Goal: Task Accomplishment & Management: Manage account settings

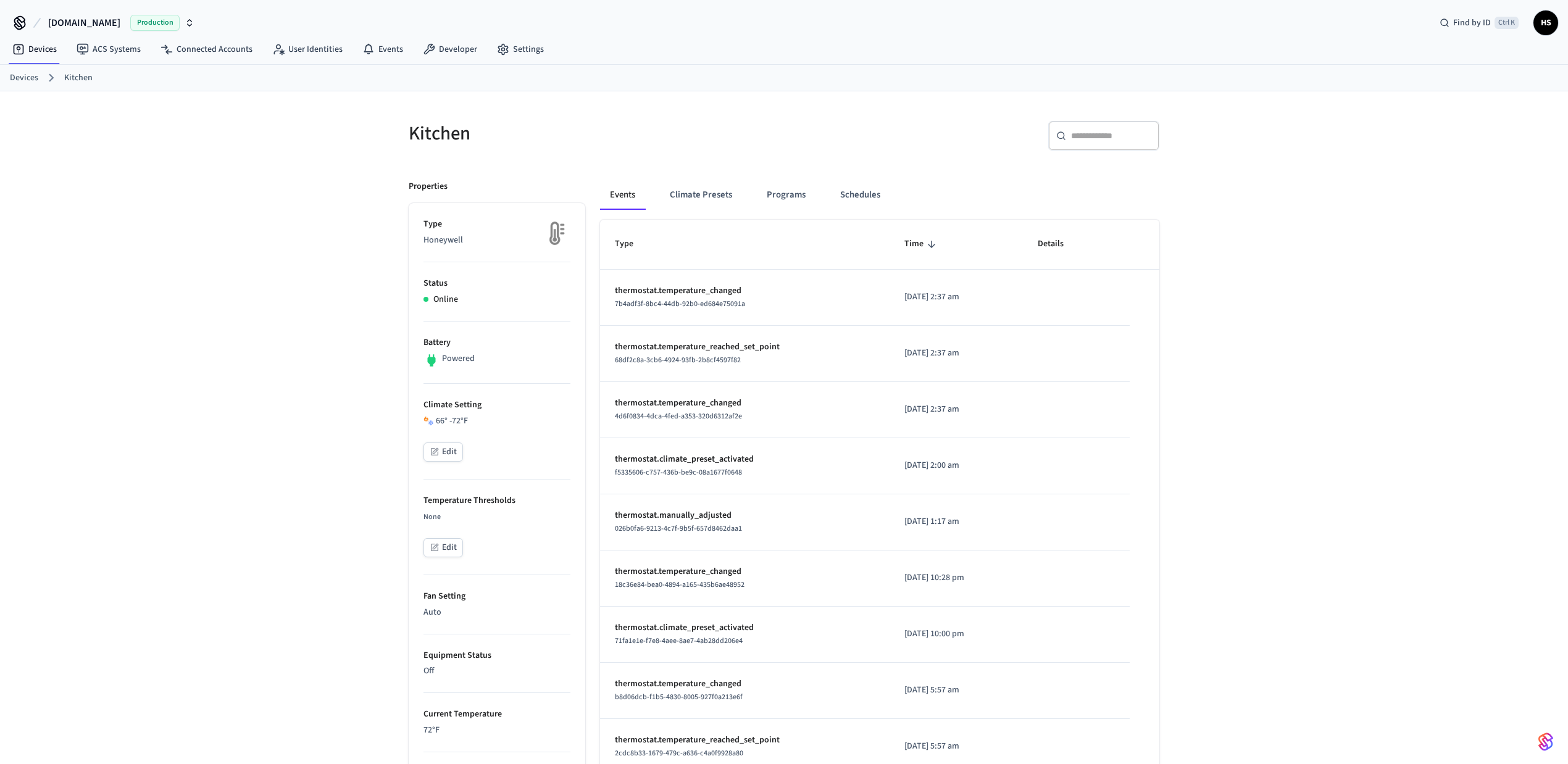
drag, startPoint x: 867, startPoint y: 469, endPoint x: 976, endPoint y: 529, distance: 124.4
click at [976, 529] on tbody "thermostat.temperature_changed 7b4adf3f-8bc4-44db-92b0-ed684e75091a 2025/08/13 …" at bounding box center [880, 550] width 559 height 561
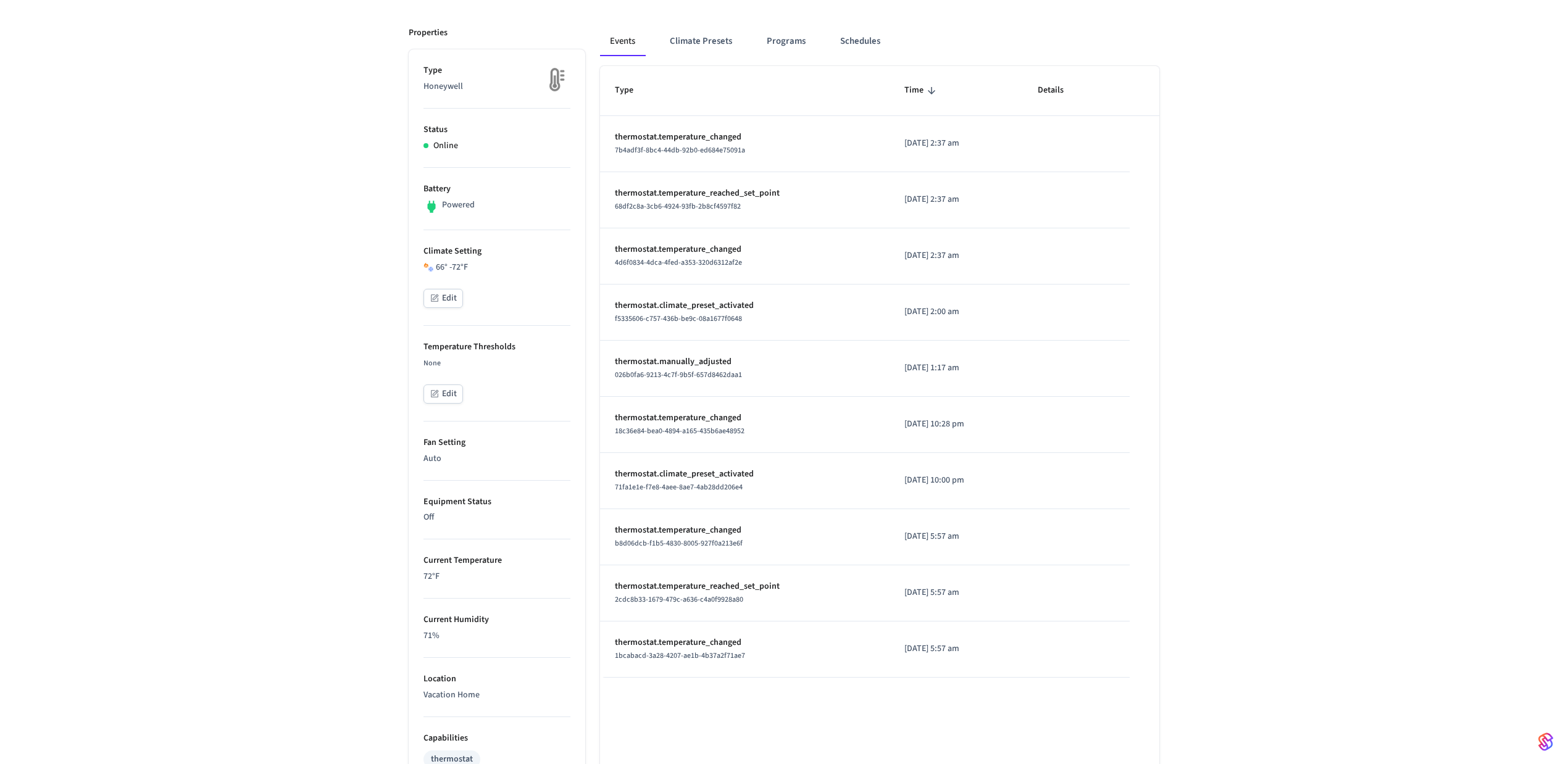
scroll to position [164, 0]
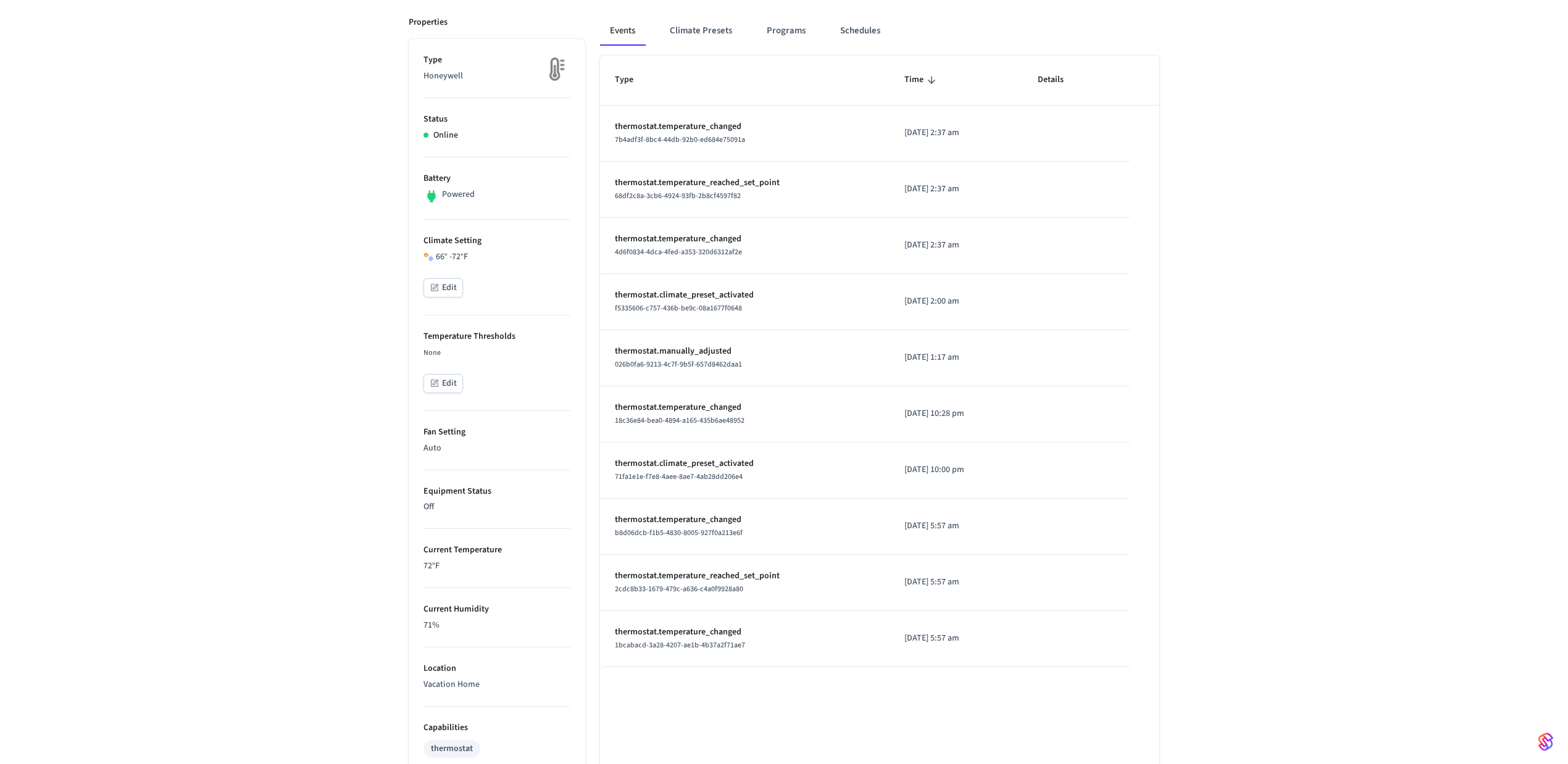
click at [1253, 360] on div "Kitchen ​ ​ Properties Type Honeywell Status Online Battery Powered Climate Set…" at bounding box center [784, 453] width 1568 height 1052
drag, startPoint x: 884, startPoint y: 478, endPoint x: 1000, endPoint y: 480, distance: 116.0
click at [1000, 480] on td "2025/08/12 at 10:00 pm" at bounding box center [956, 470] width 133 height 56
drag, startPoint x: 889, startPoint y: 301, endPoint x: 1013, endPoint y: 302, distance: 124.0
click at [1008, 302] on p "2025/08/13 at 2:00 am" at bounding box center [956, 301] width 104 height 13
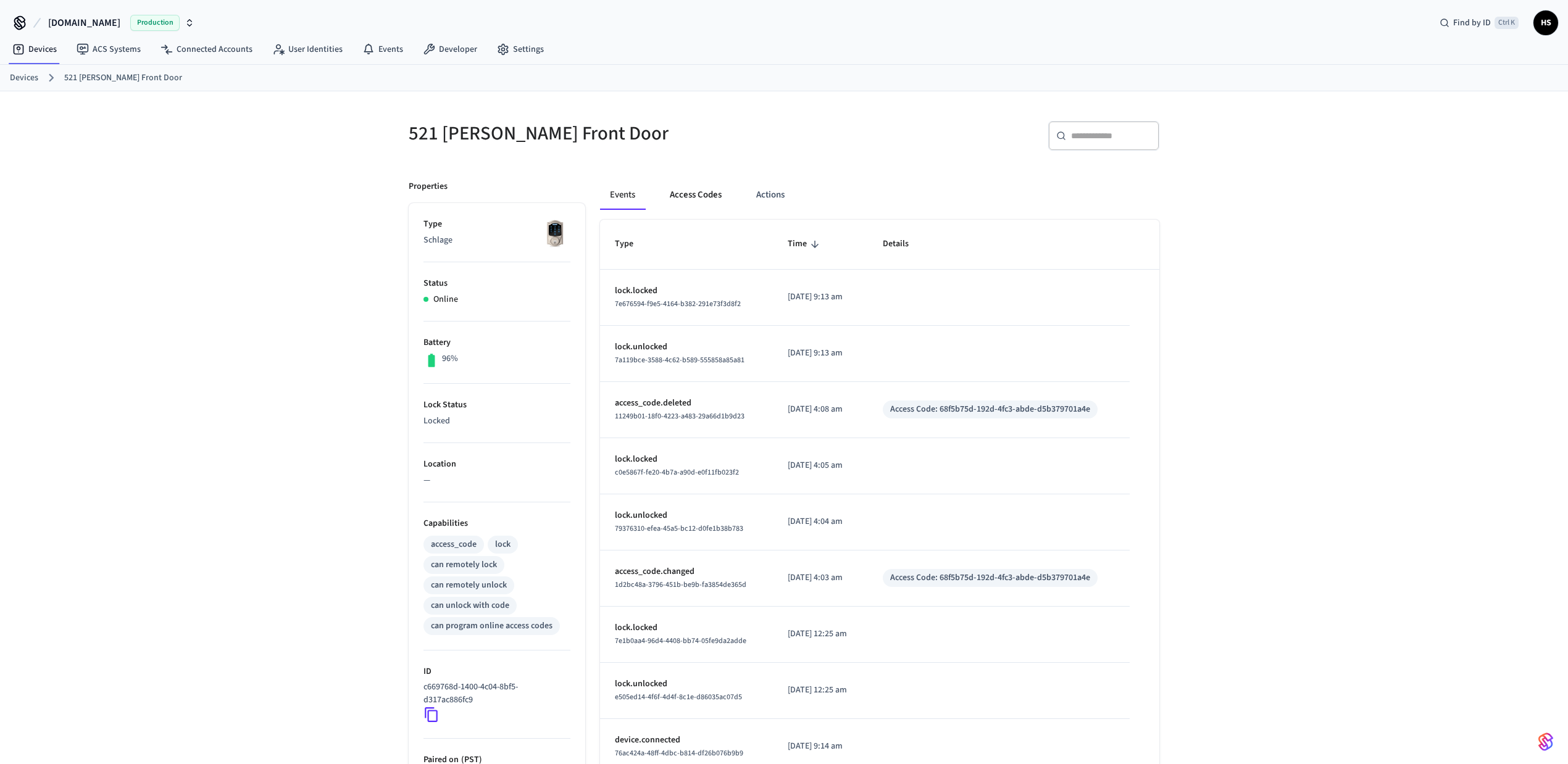
click at [696, 196] on button "Access Codes" at bounding box center [695, 195] width 71 height 30
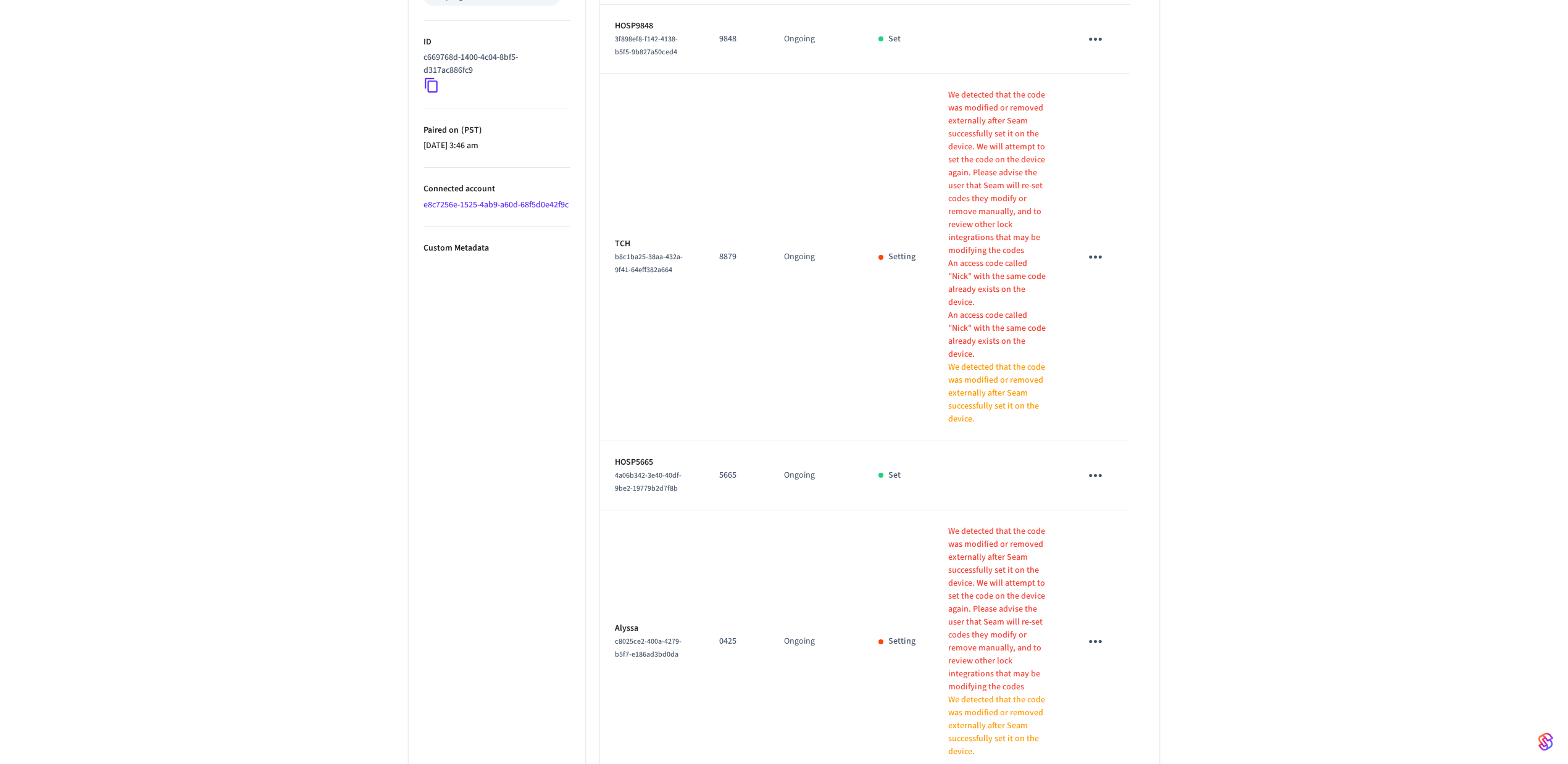
scroll to position [649, 0]
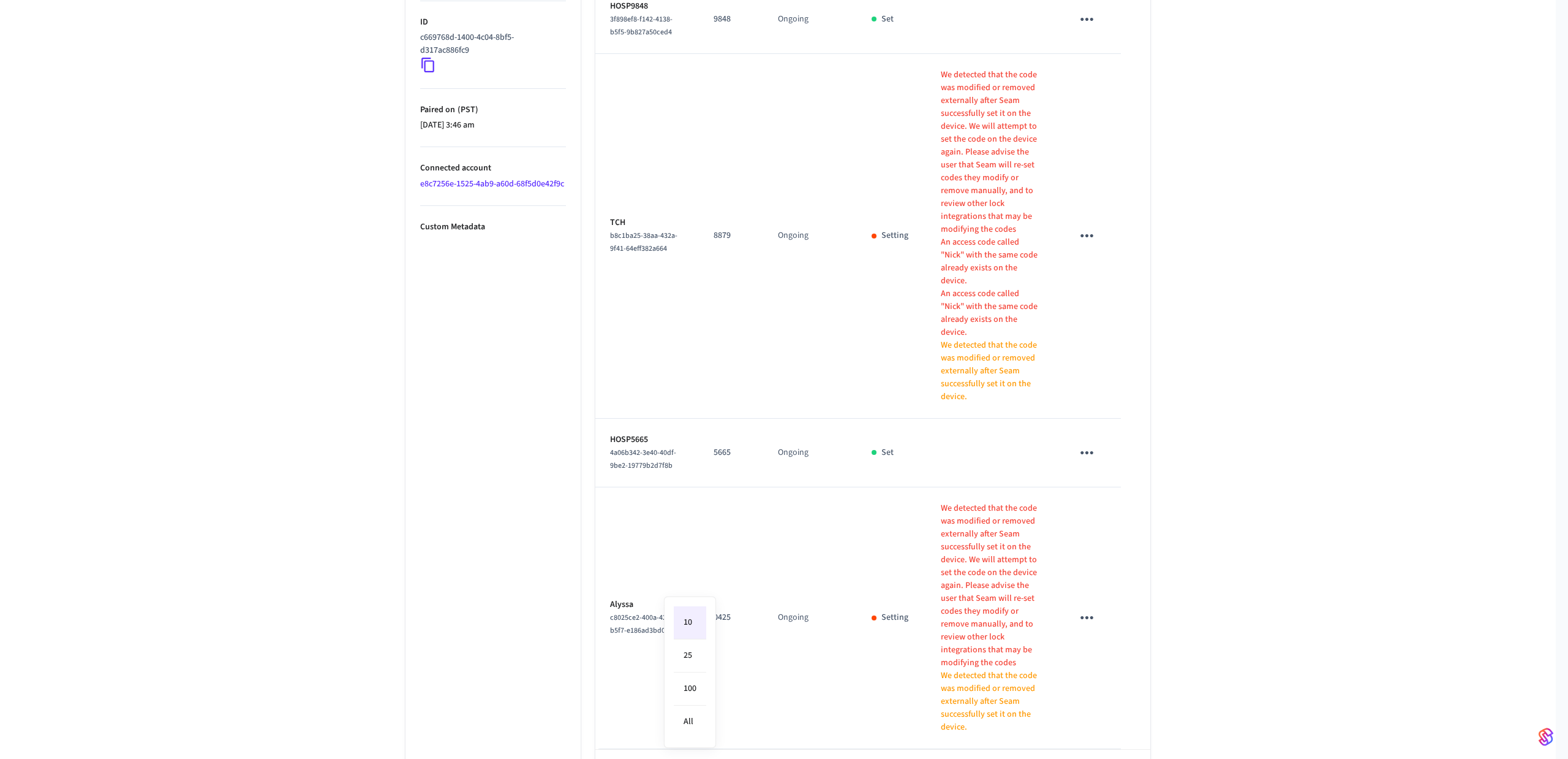
click at [697, 732] on body "Hospitable.com Production Find by ID Ctrl K HS Devices ACS Systems Connected Ac…" at bounding box center [784, 81] width 1568 height 1453
click at [696, 731] on li "All" at bounding box center [690, 722] width 33 height 33
type input "**"
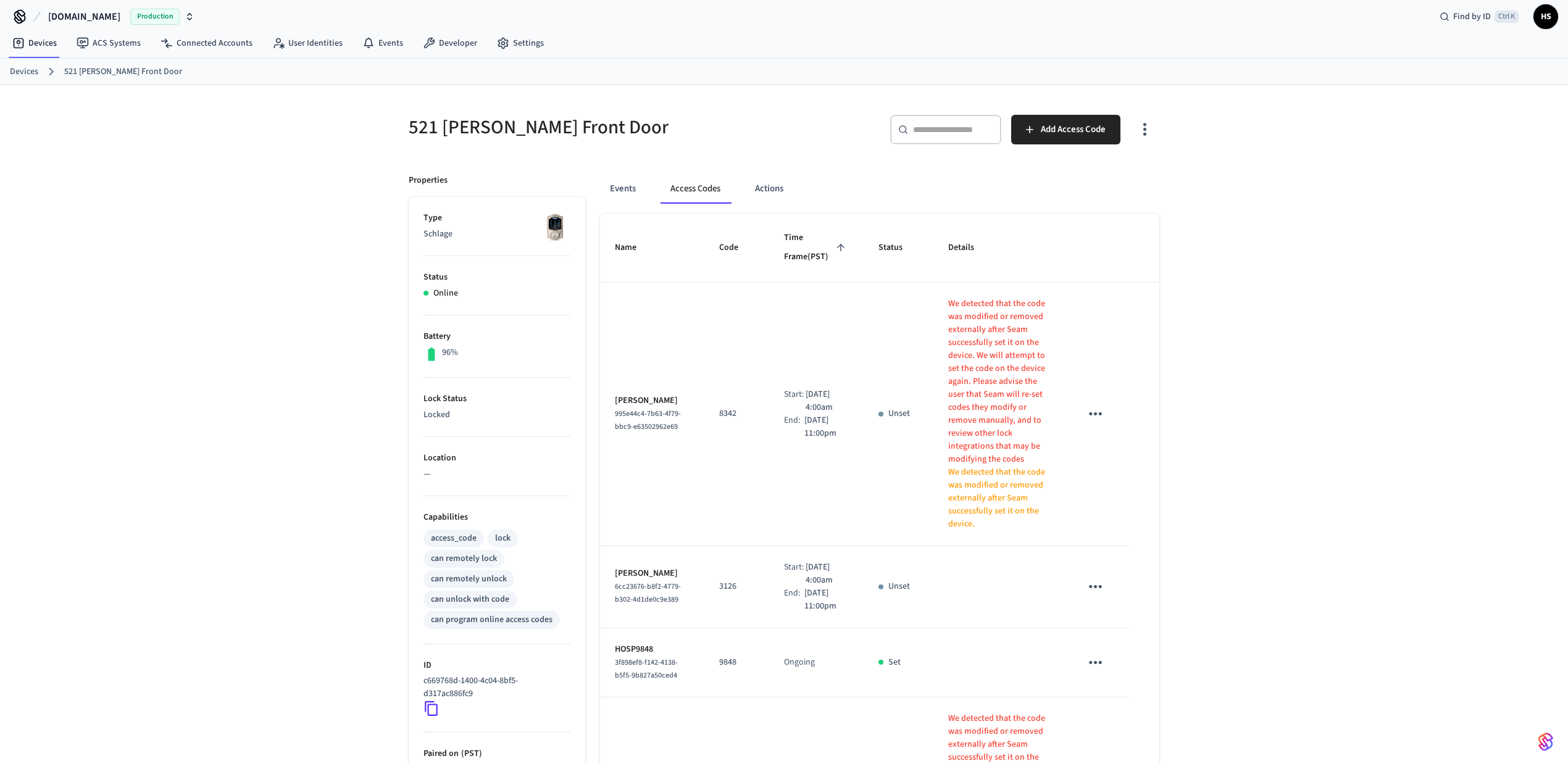
scroll to position [0, 0]
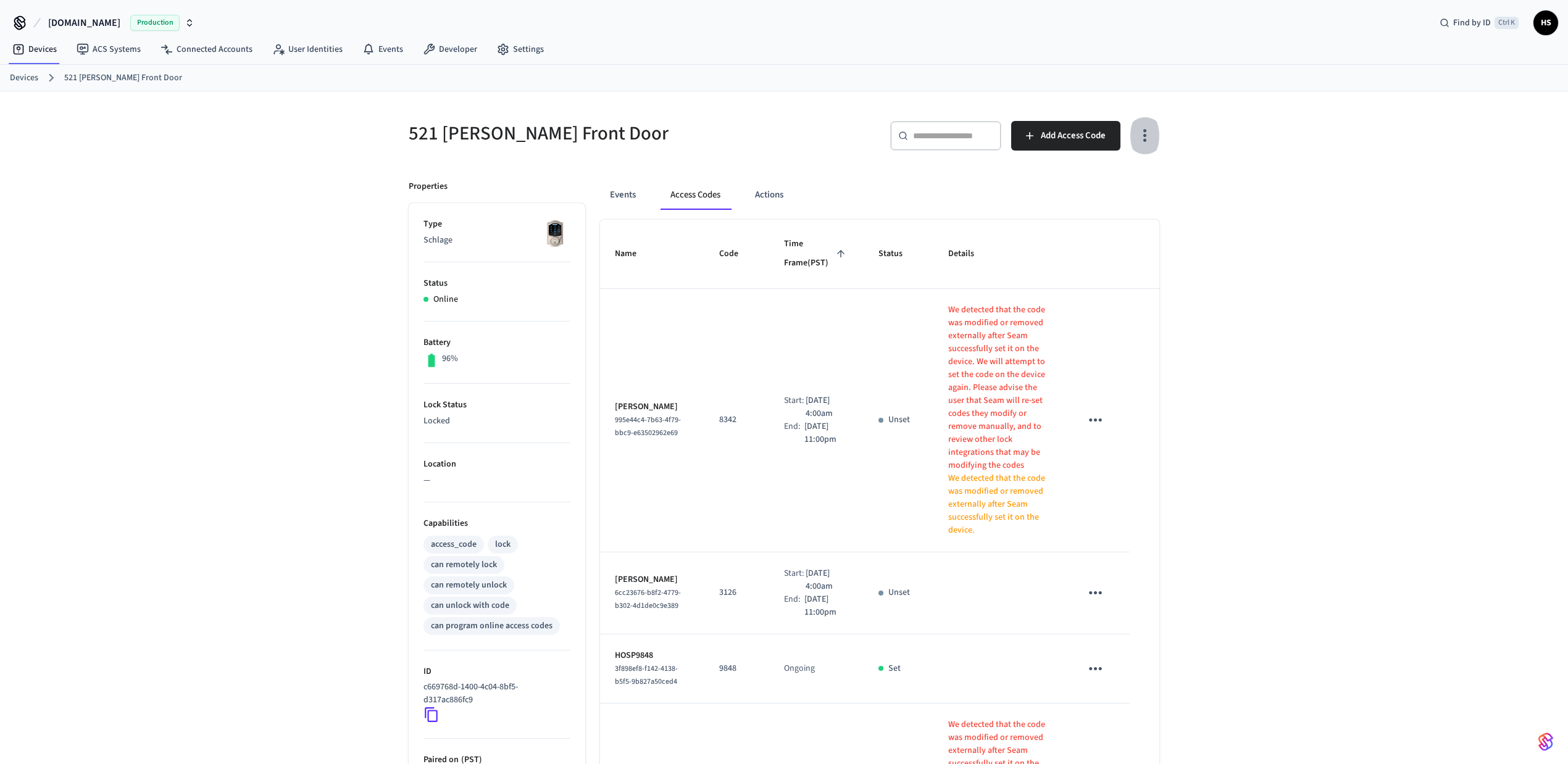
click at [1149, 131] on icon "button" at bounding box center [1144, 135] width 19 height 19
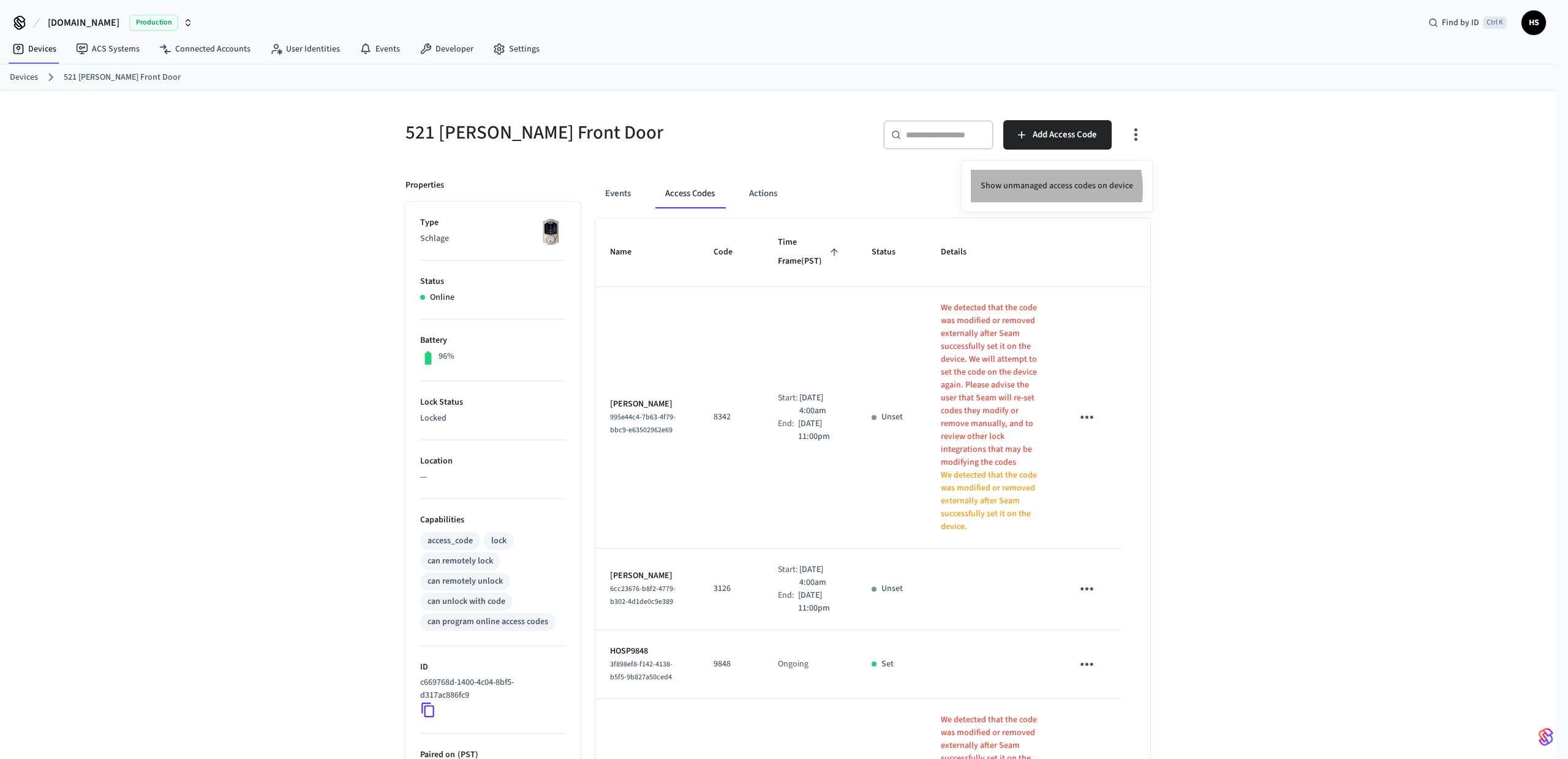
click at [1046, 189] on li "Show unmanaged access codes on device" at bounding box center [1057, 186] width 172 height 33
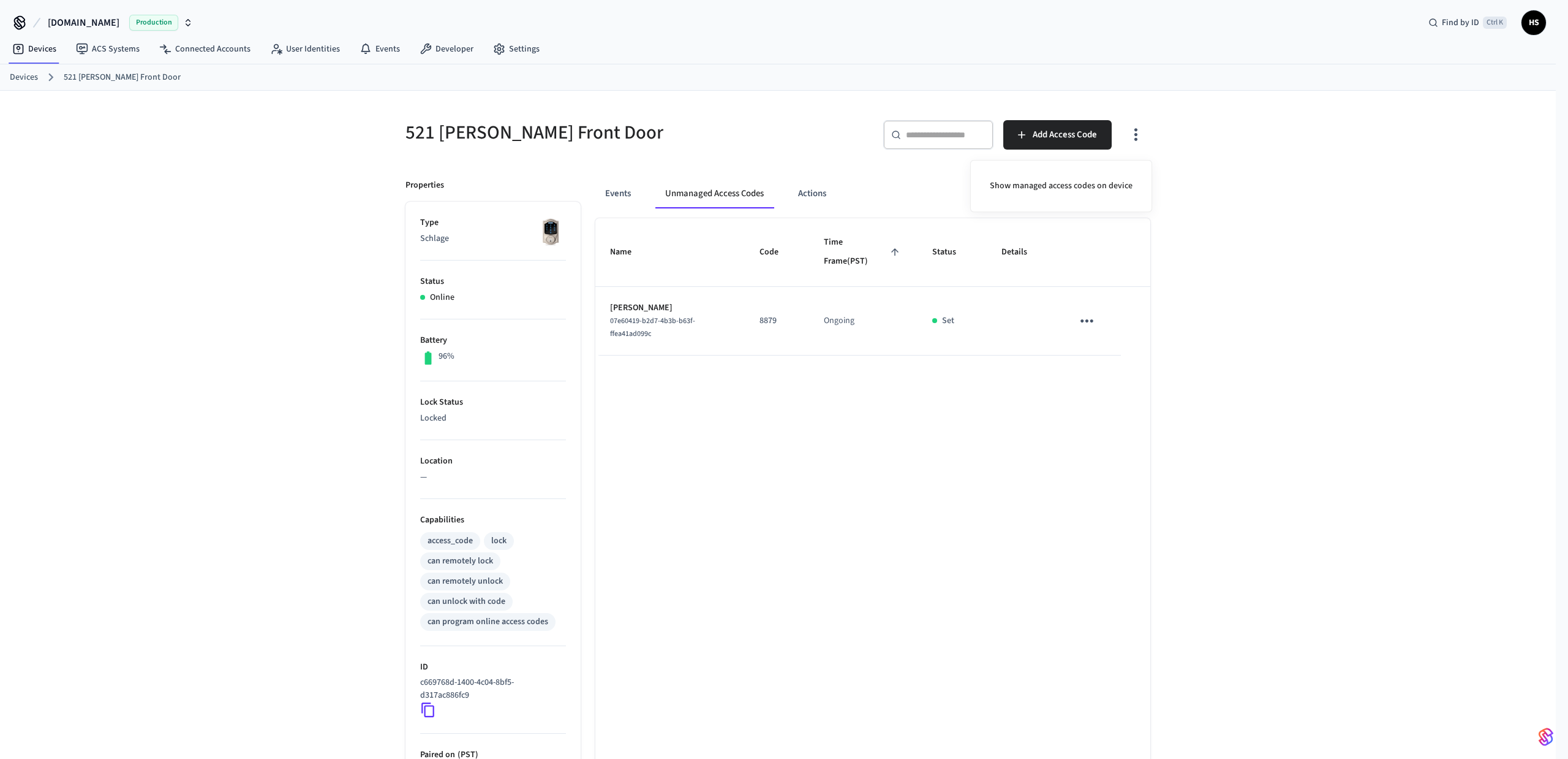
click at [1140, 135] on div at bounding box center [784, 379] width 1568 height 759
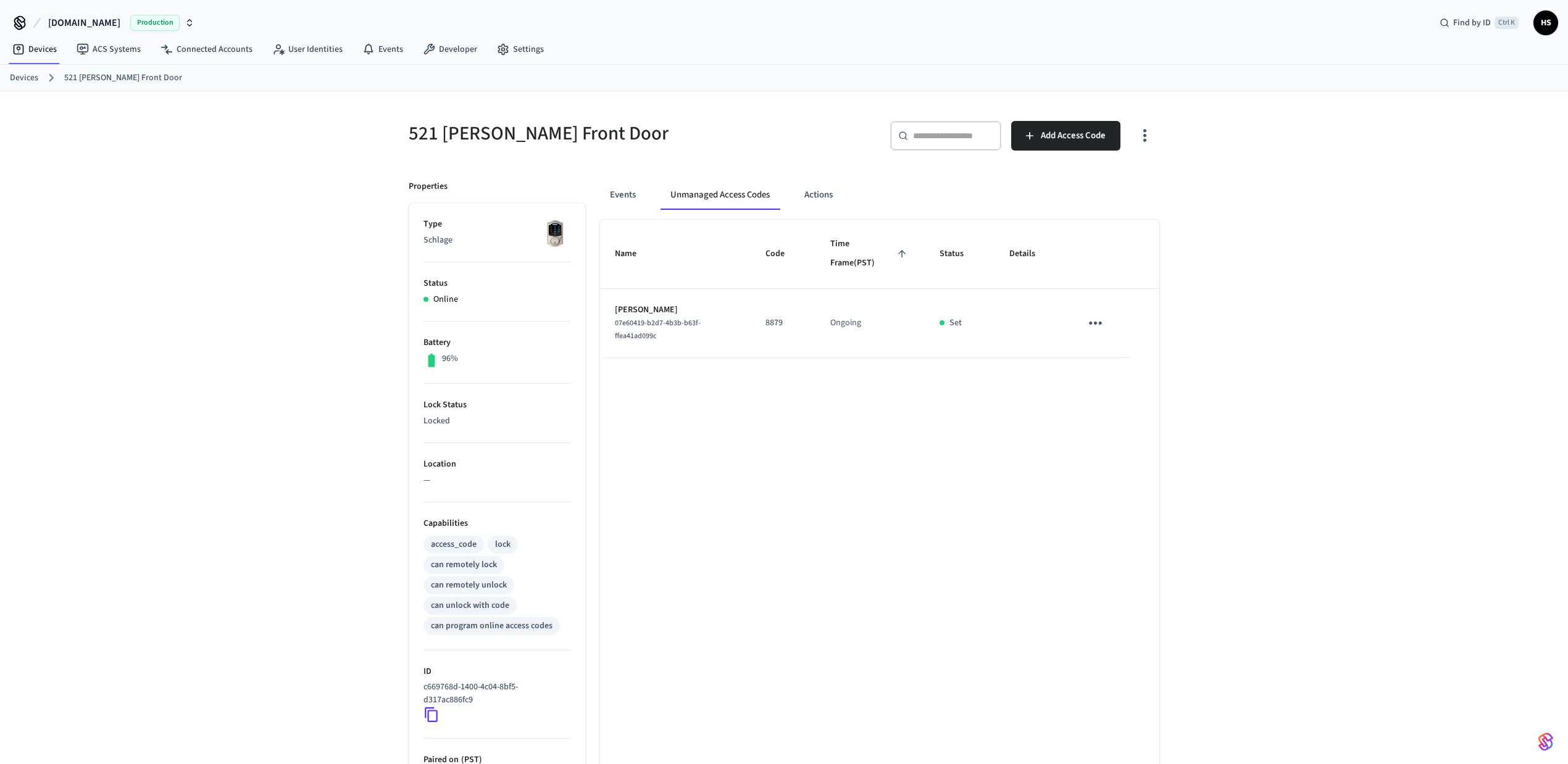
click at [1147, 139] on icon "button" at bounding box center [1144, 135] width 19 height 19
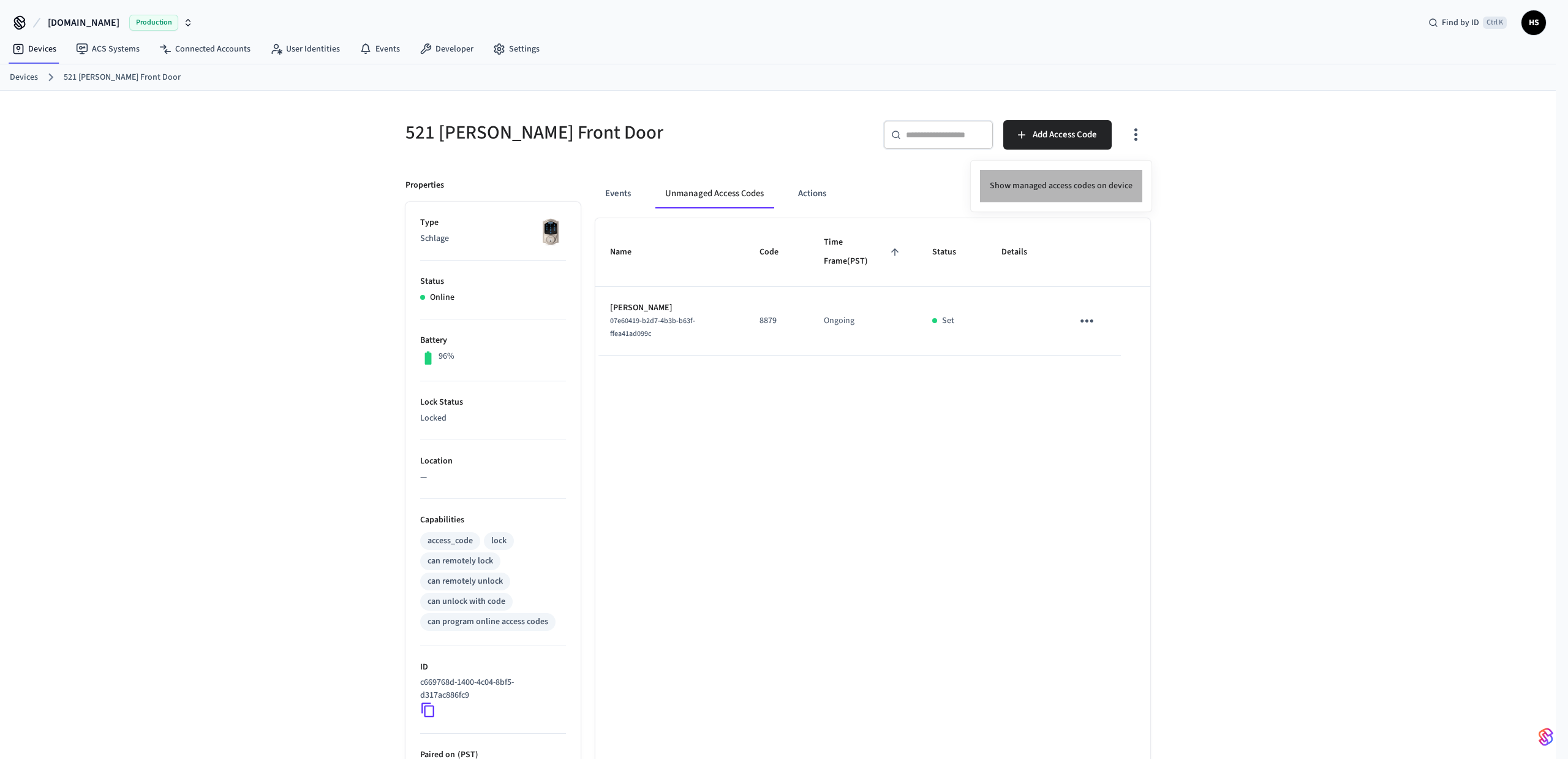
click at [1081, 197] on li "Show managed access codes on device" at bounding box center [1061, 186] width 162 height 33
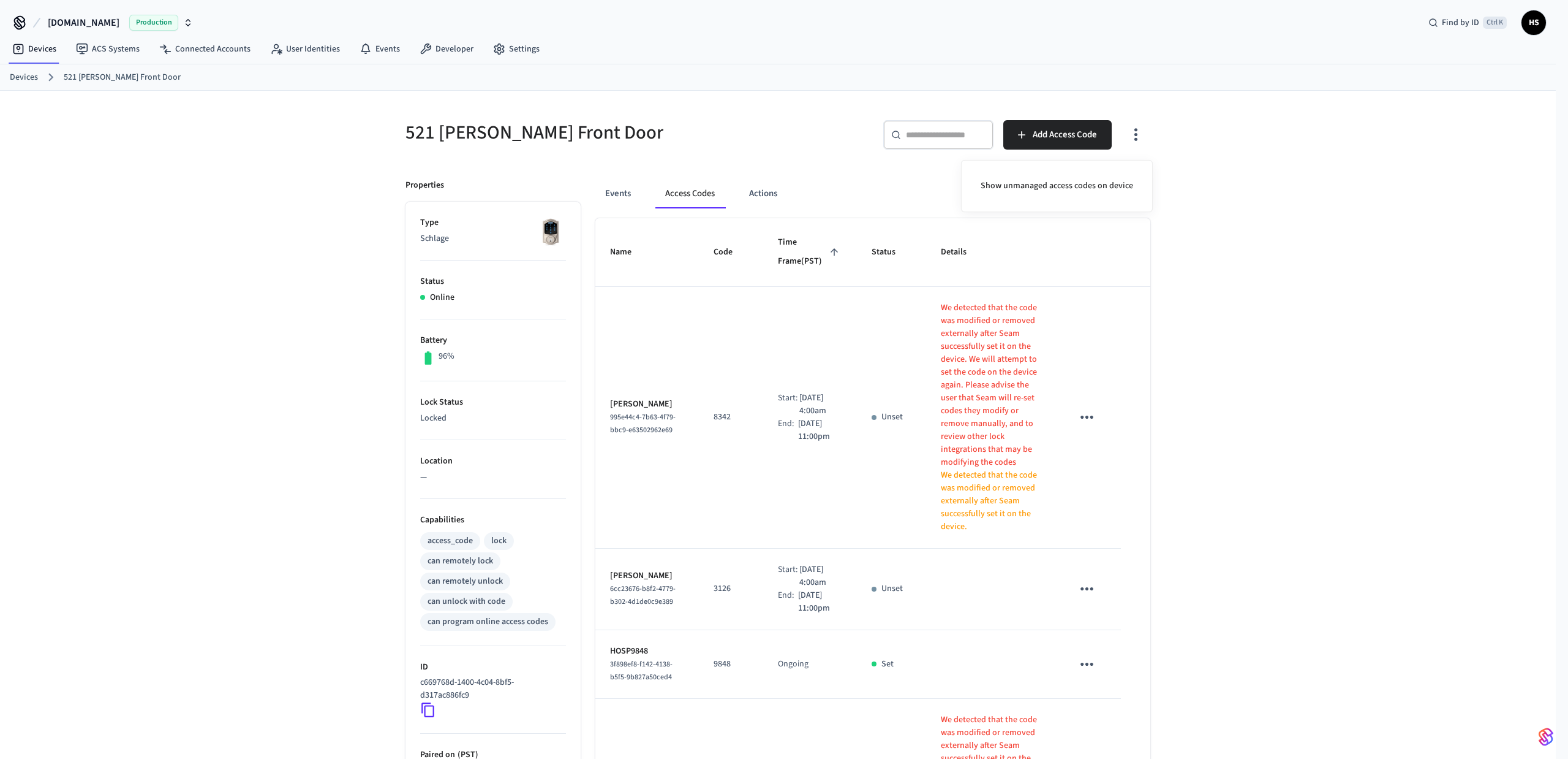
click at [730, 111] on div at bounding box center [784, 379] width 1568 height 759
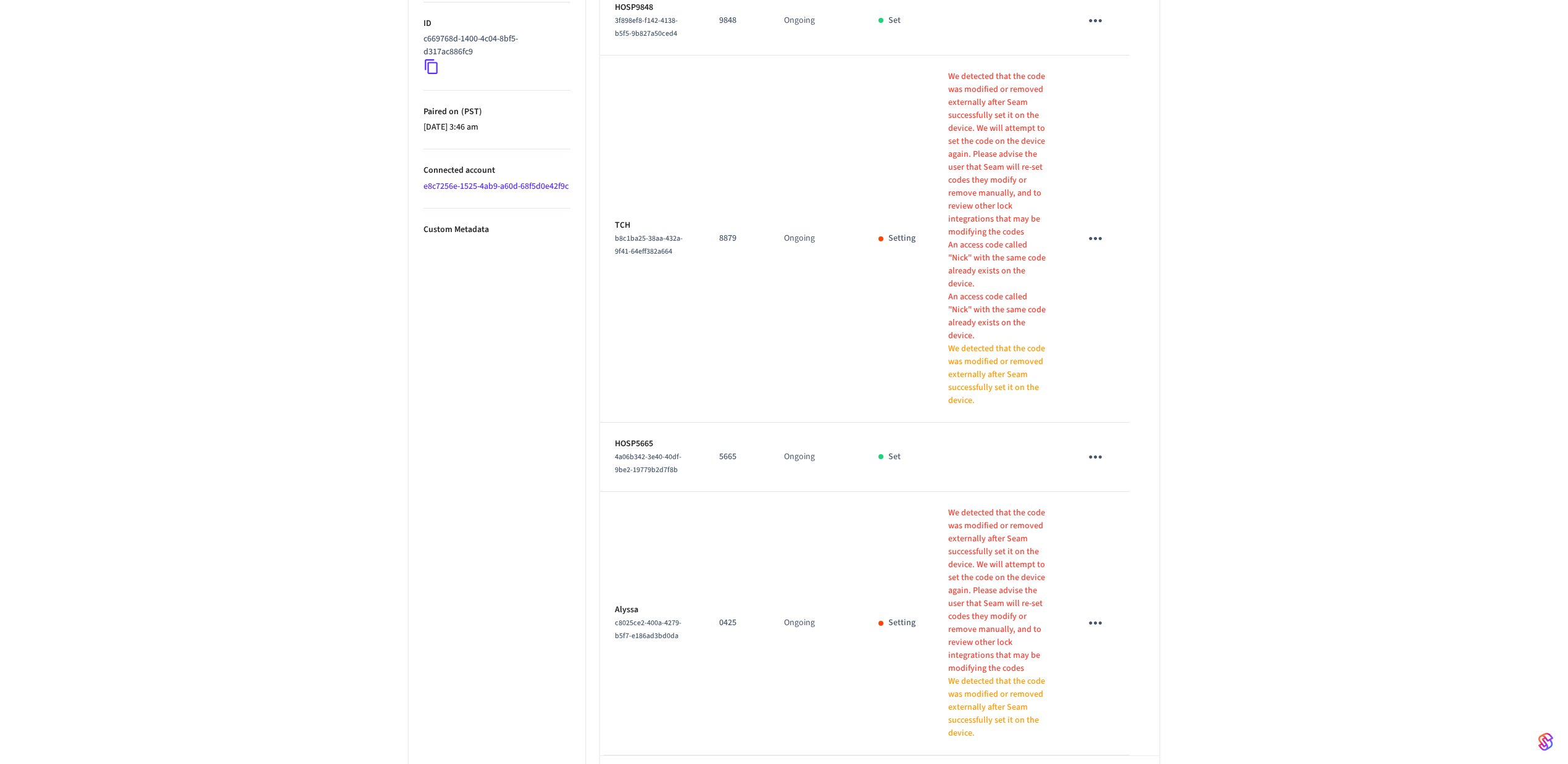
scroll to position [649, 0]
click at [1097, 612] on icon "sticky table" at bounding box center [1095, 621] width 19 height 19
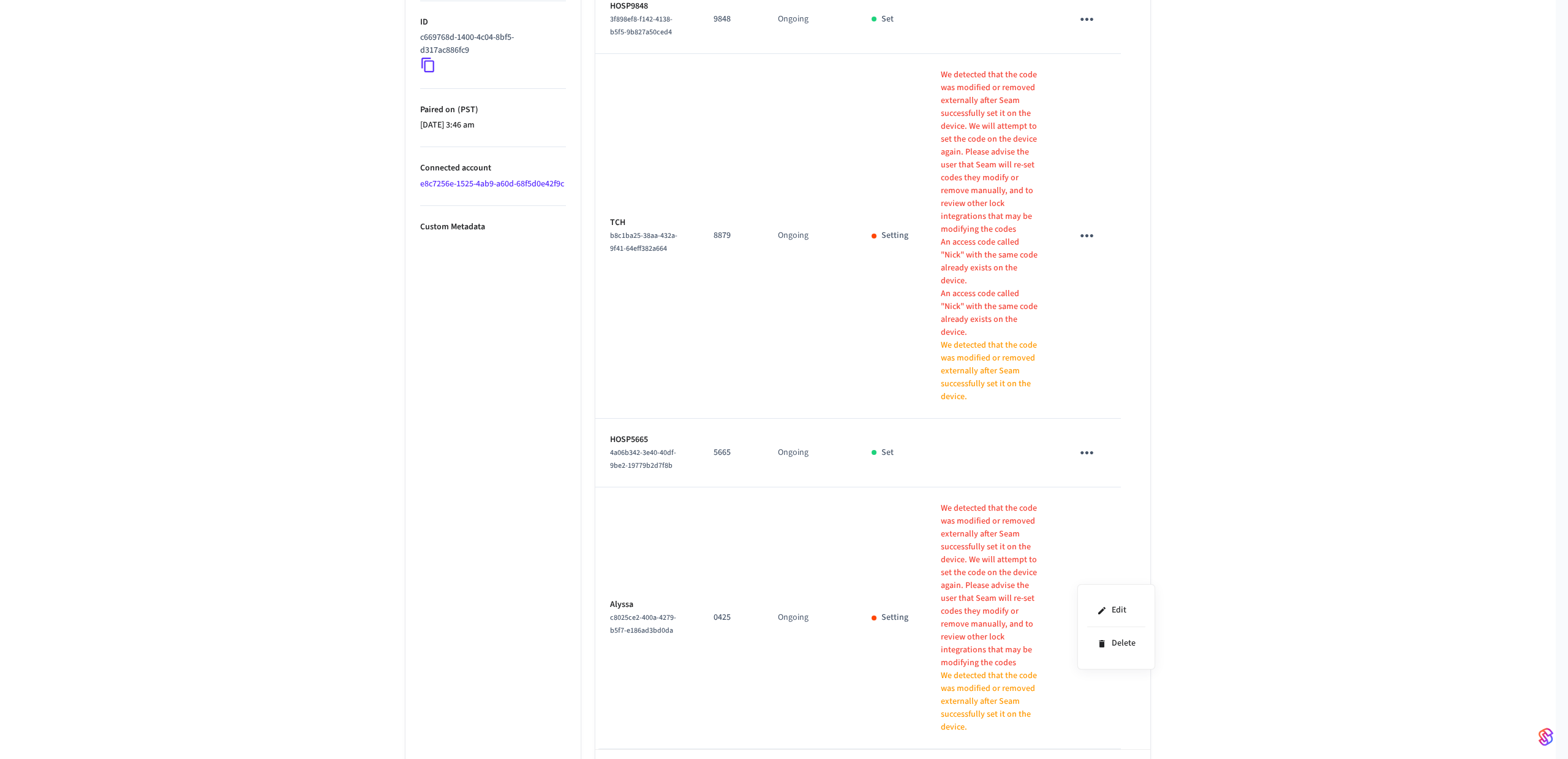
click at [1265, 464] on div at bounding box center [784, 379] width 1568 height 759
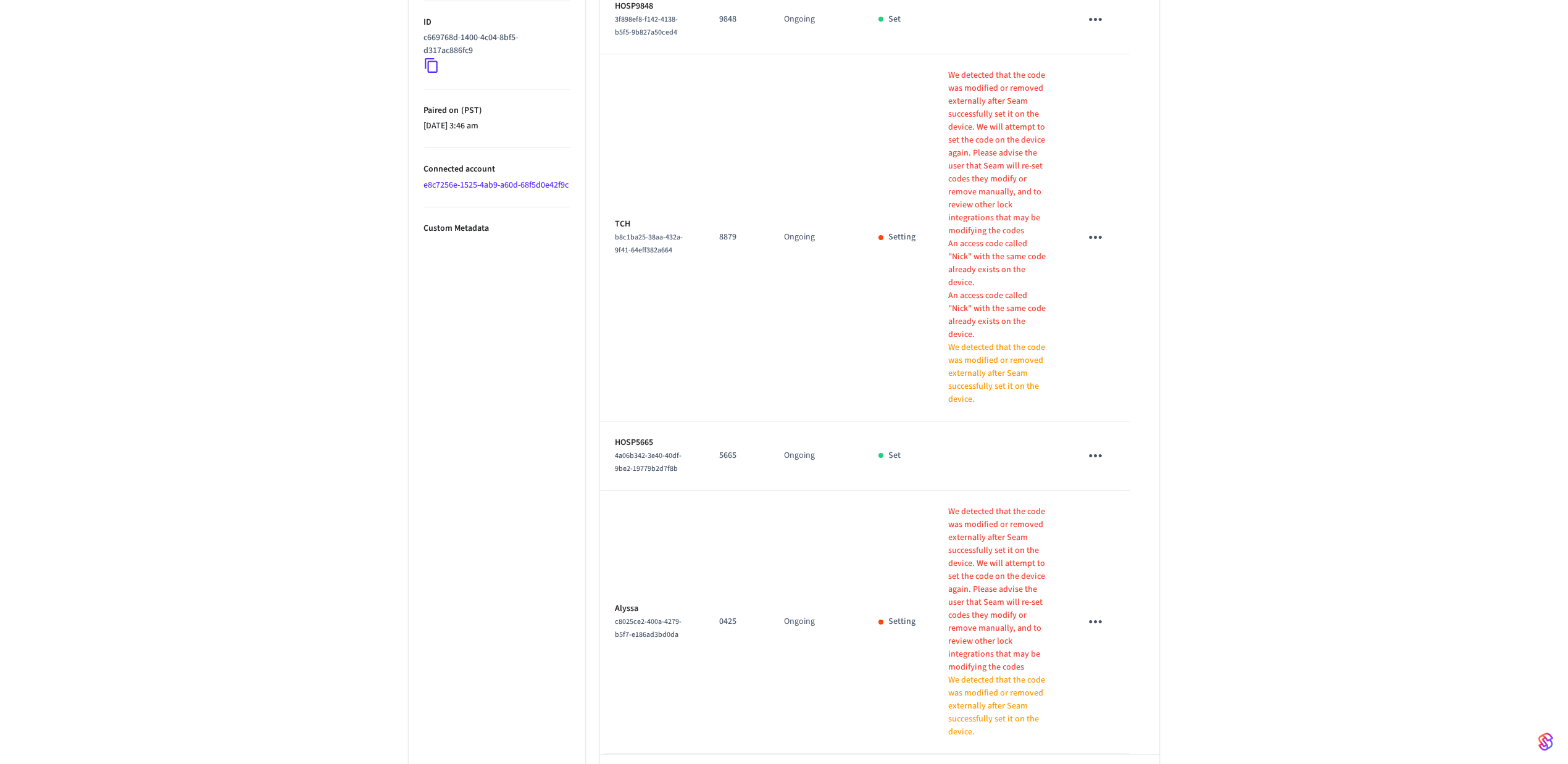
click at [701, 736] on body "Hospitable.com Production Find by ID Ctrl K HS Devices ACS Systems Connected Ac…" at bounding box center [784, 82] width 1568 height 1463
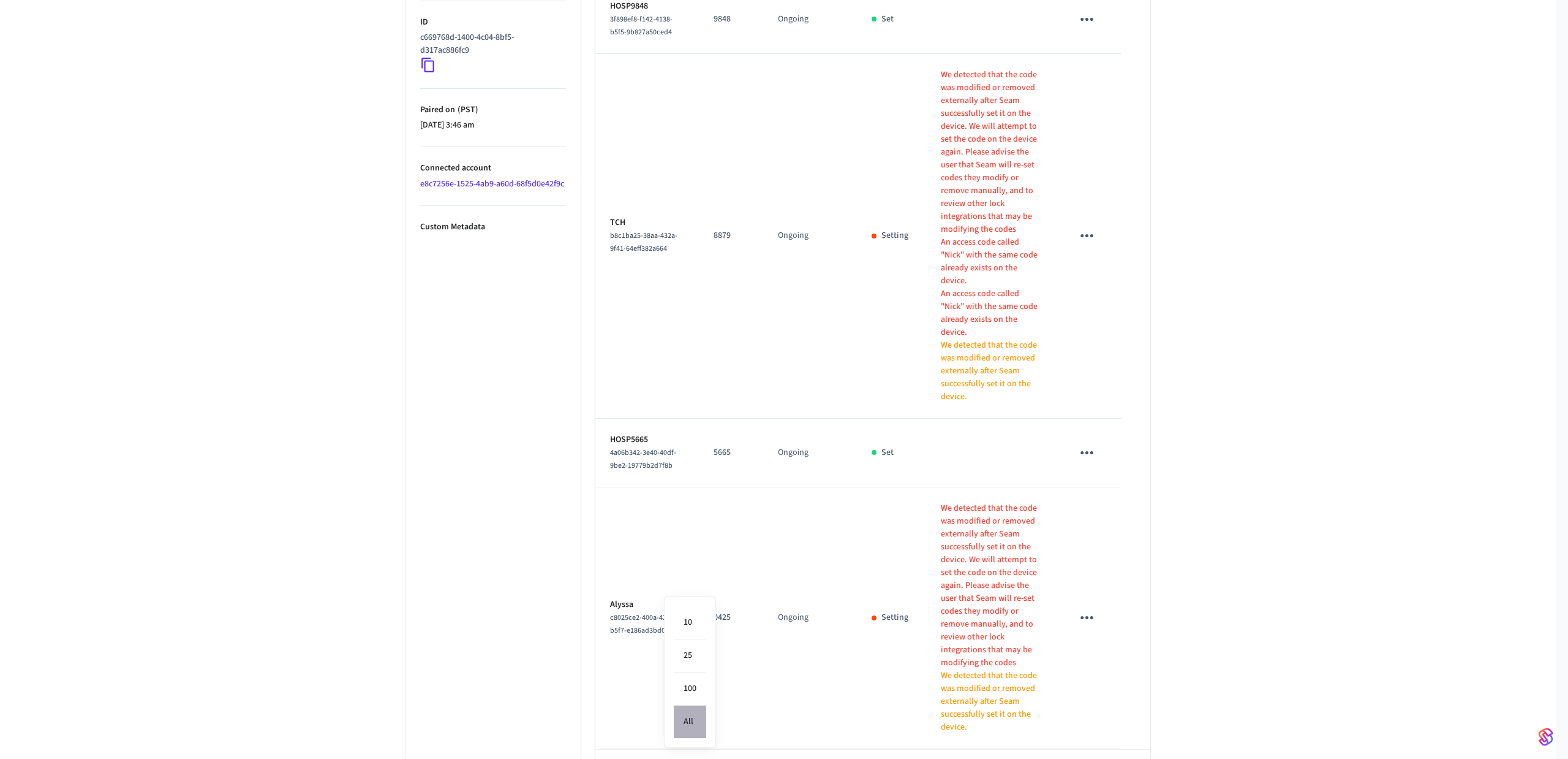
click at [702, 725] on li "All" at bounding box center [690, 722] width 33 height 33
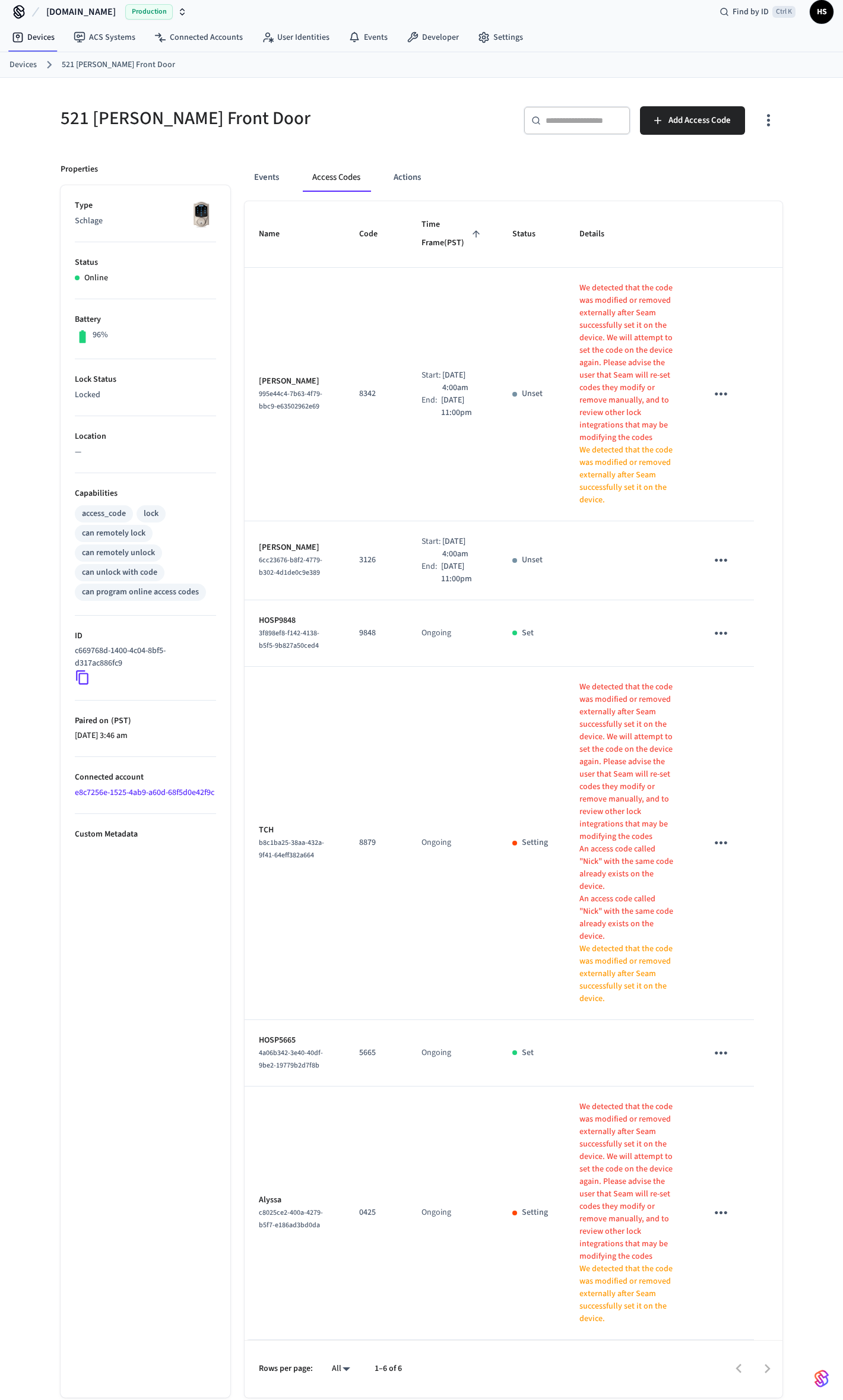
scroll to position [19, 0]
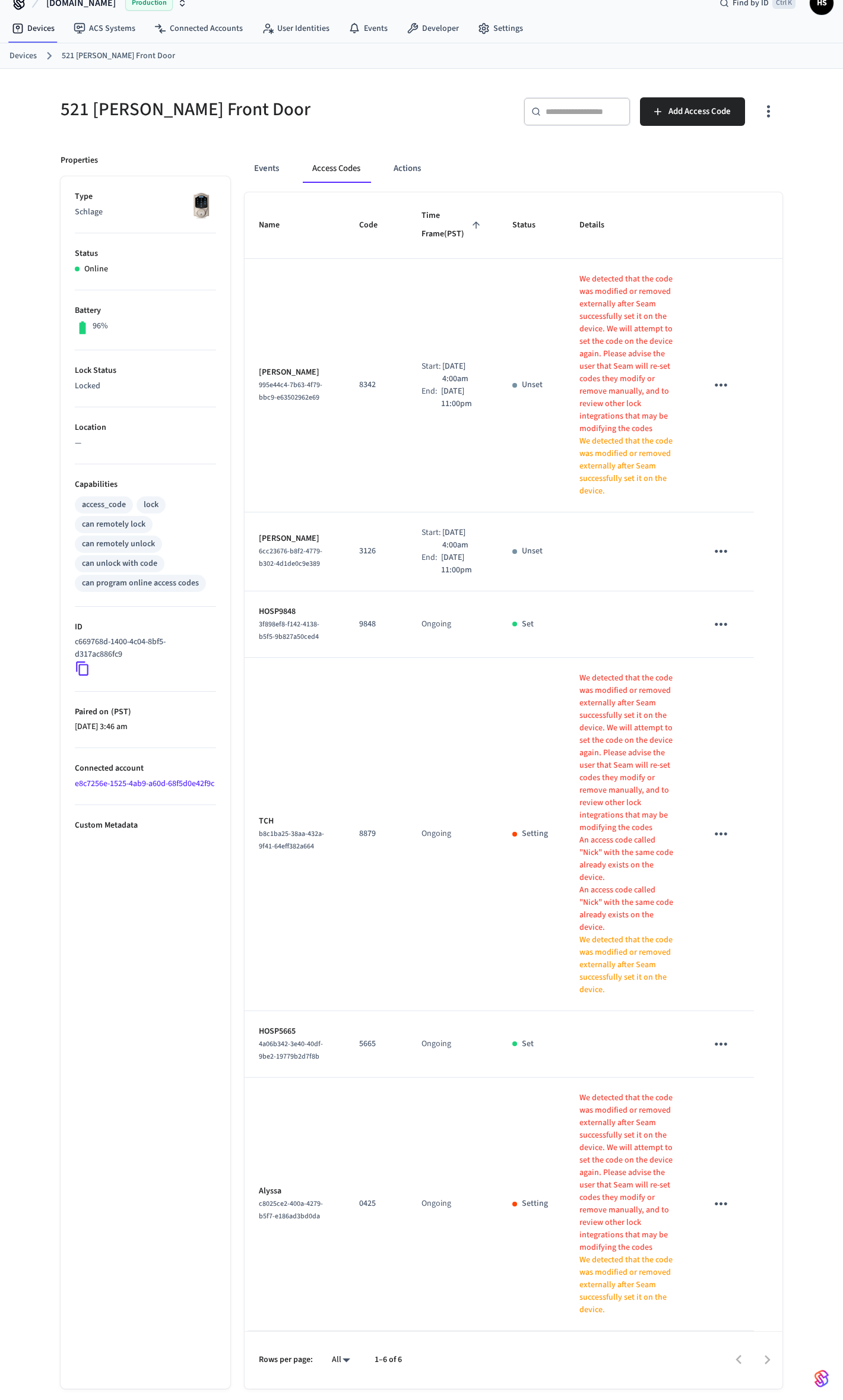
click at [171, 118] on h5 "521 Cooper Front Door" at bounding box center [237, 109] width 354 height 24
copy div "521 Cooper Front Door"
click at [713, 735] on icon "sticky table" at bounding box center [721, 1204] width 18 height 18
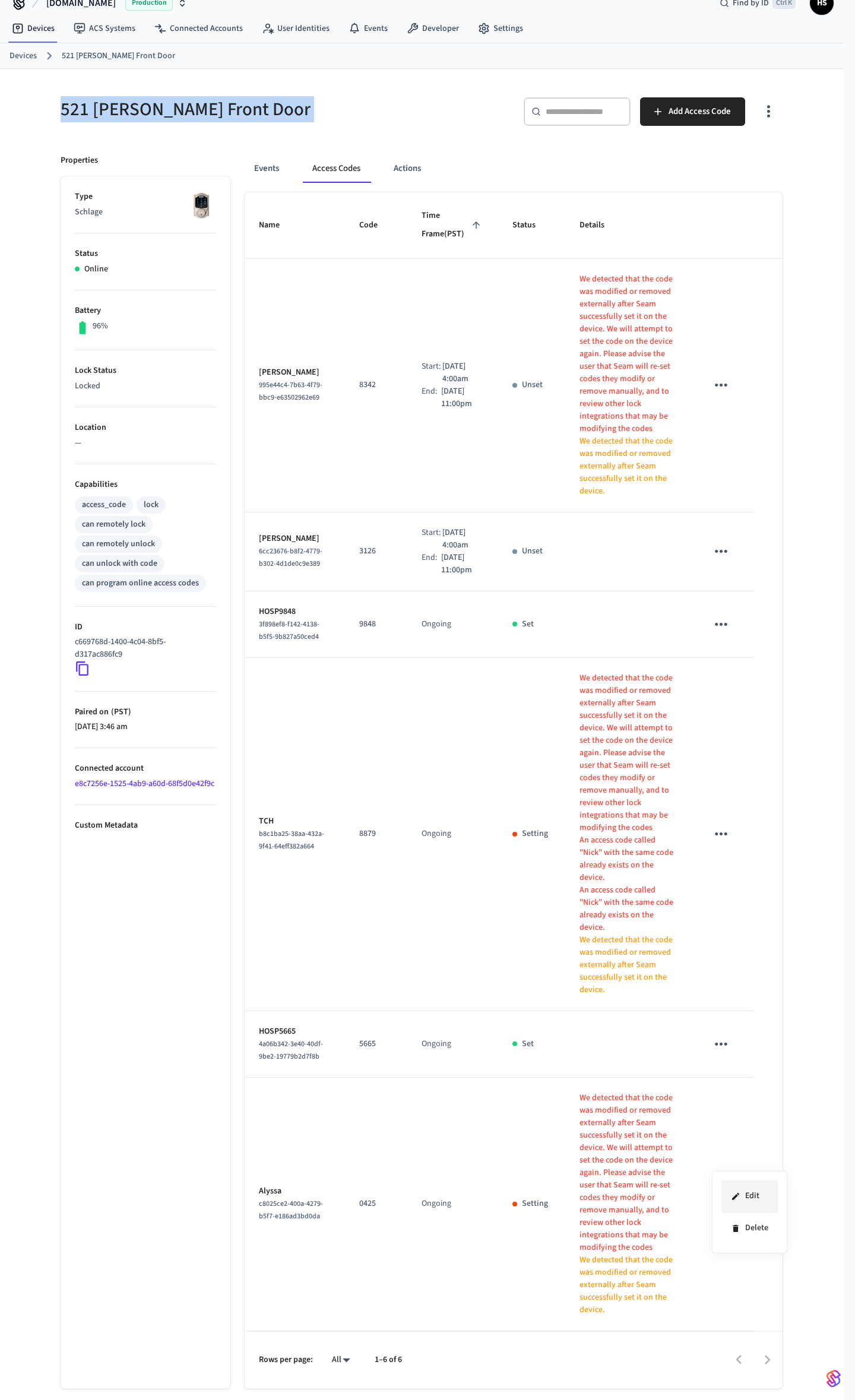
click at [742, 735] on li "Edit" at bounding box center [749, 1196] width 56 height 32
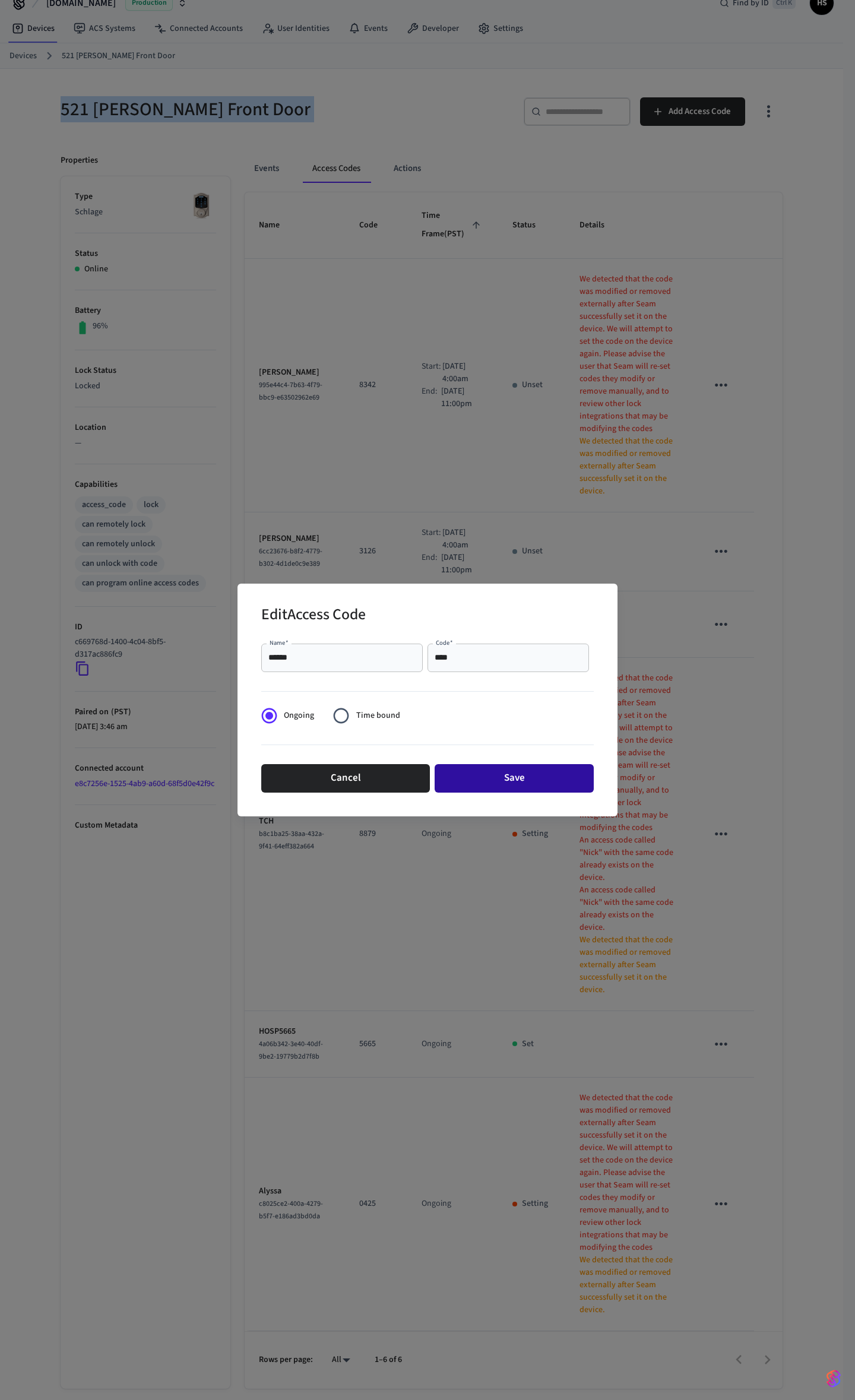
click at [469, 735] on button "Save" at bounding box center [514, 778] width 159 height 29
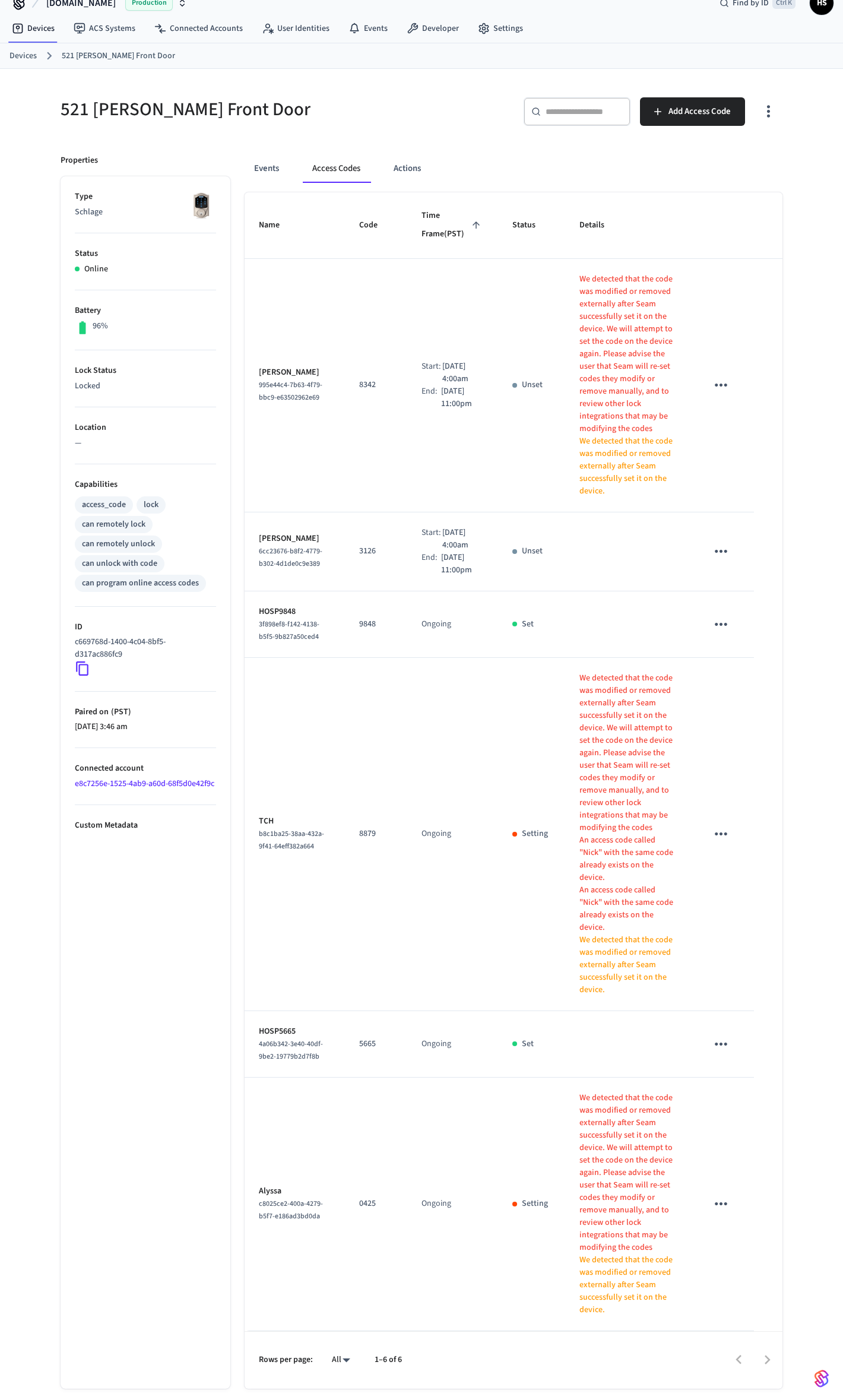
click at [98, 735] on ul "Type Schlage Status Online Battery 96% Lock Status Locked Location — Capabiliti…" at bounding box center [146, 782] width 170 height 1212
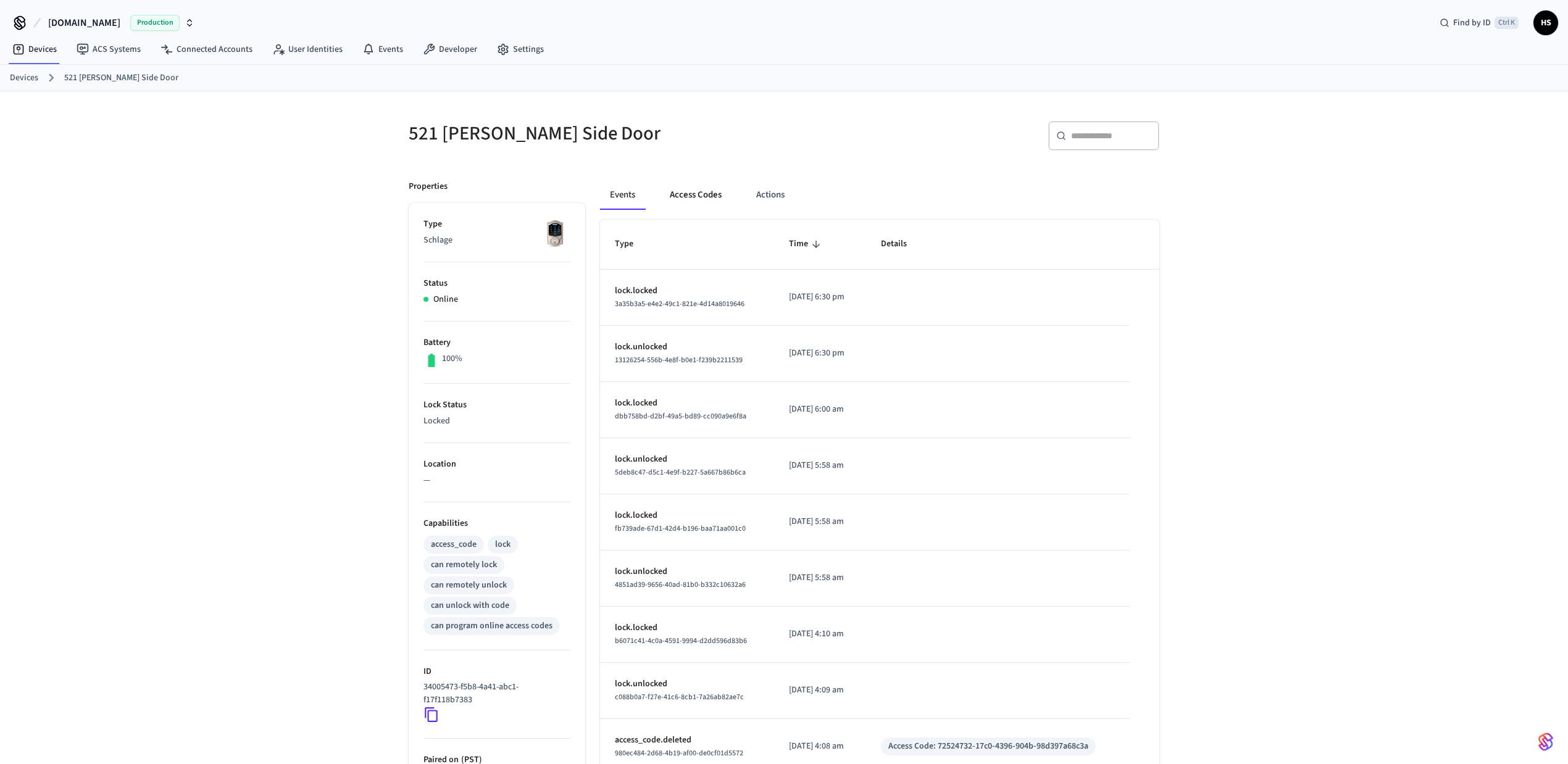
click at [701, 191] on button "Access Codes" at bounding box center [695, 195] width 71 height 30
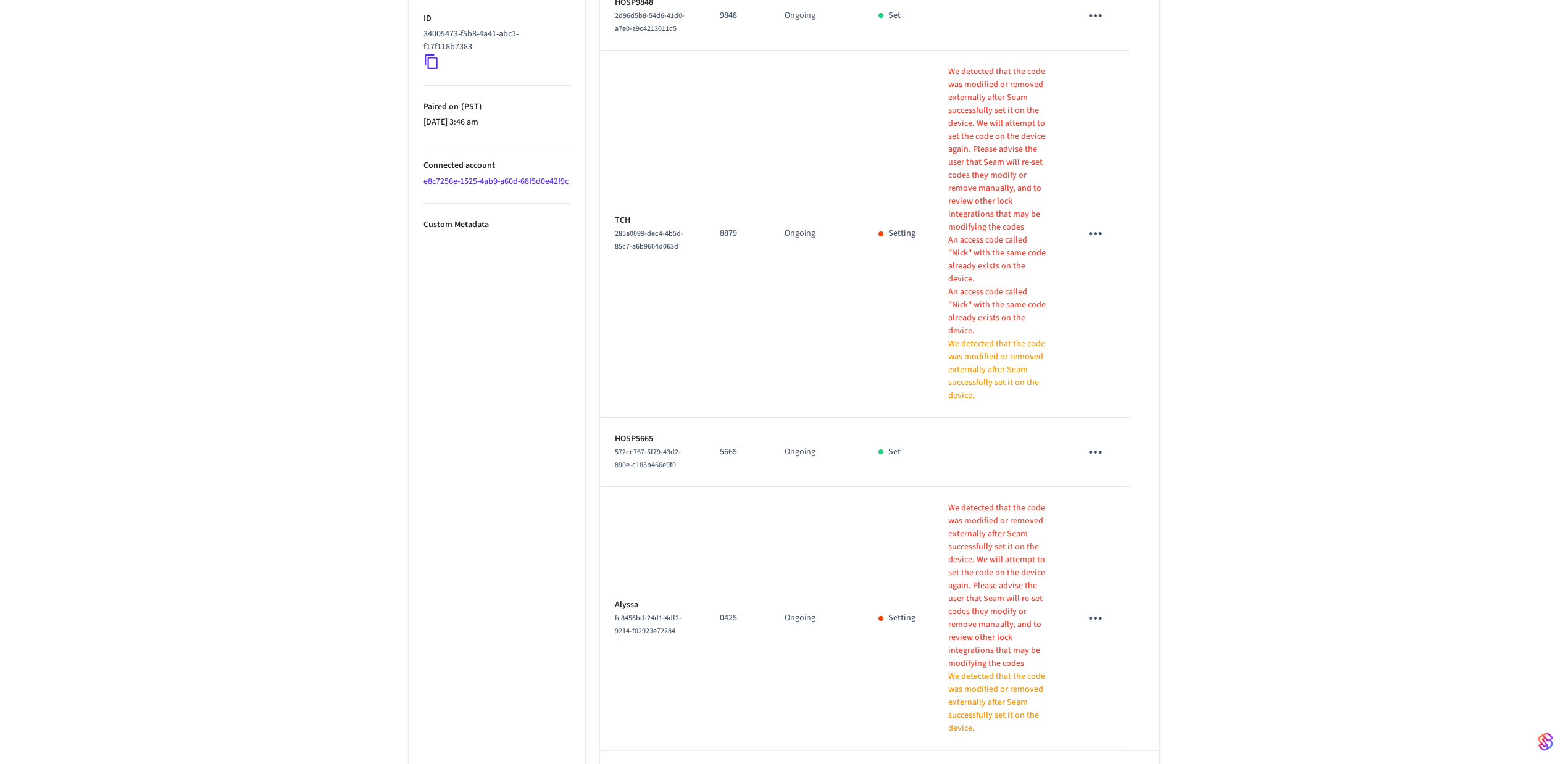
scroll to position [662, 0]
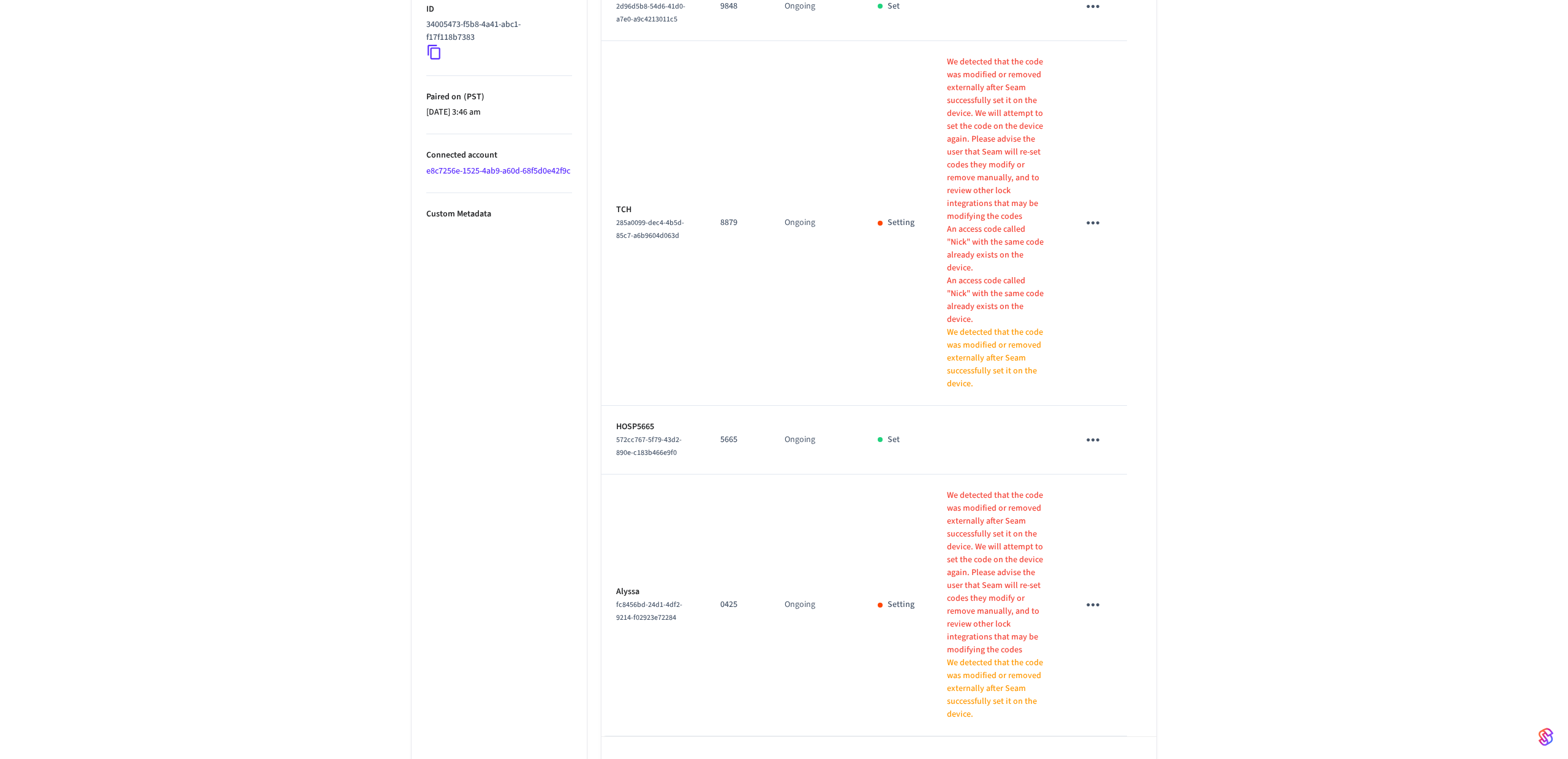
click at [697, 736] on body "Hospitable.com Production Find by ID Ctrl K HS Devices ACS Systems Connected Ac…" at bounding box center [784, 69] width 1568 height 1453
click at [698, 716] on li "All" at bounding box center [690, 722] width 33 height 33
type input "**"
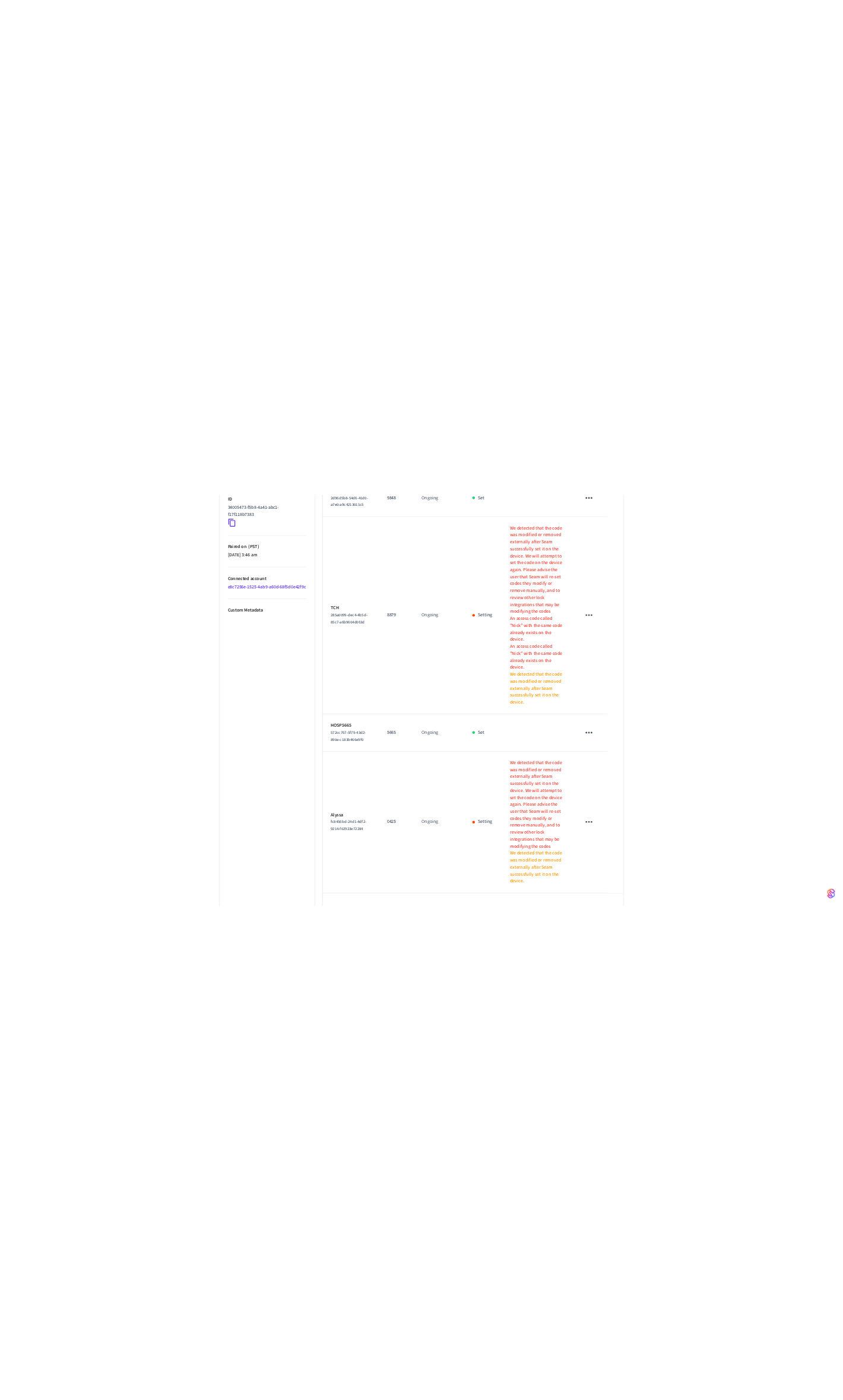
scroll to position [19, 0]
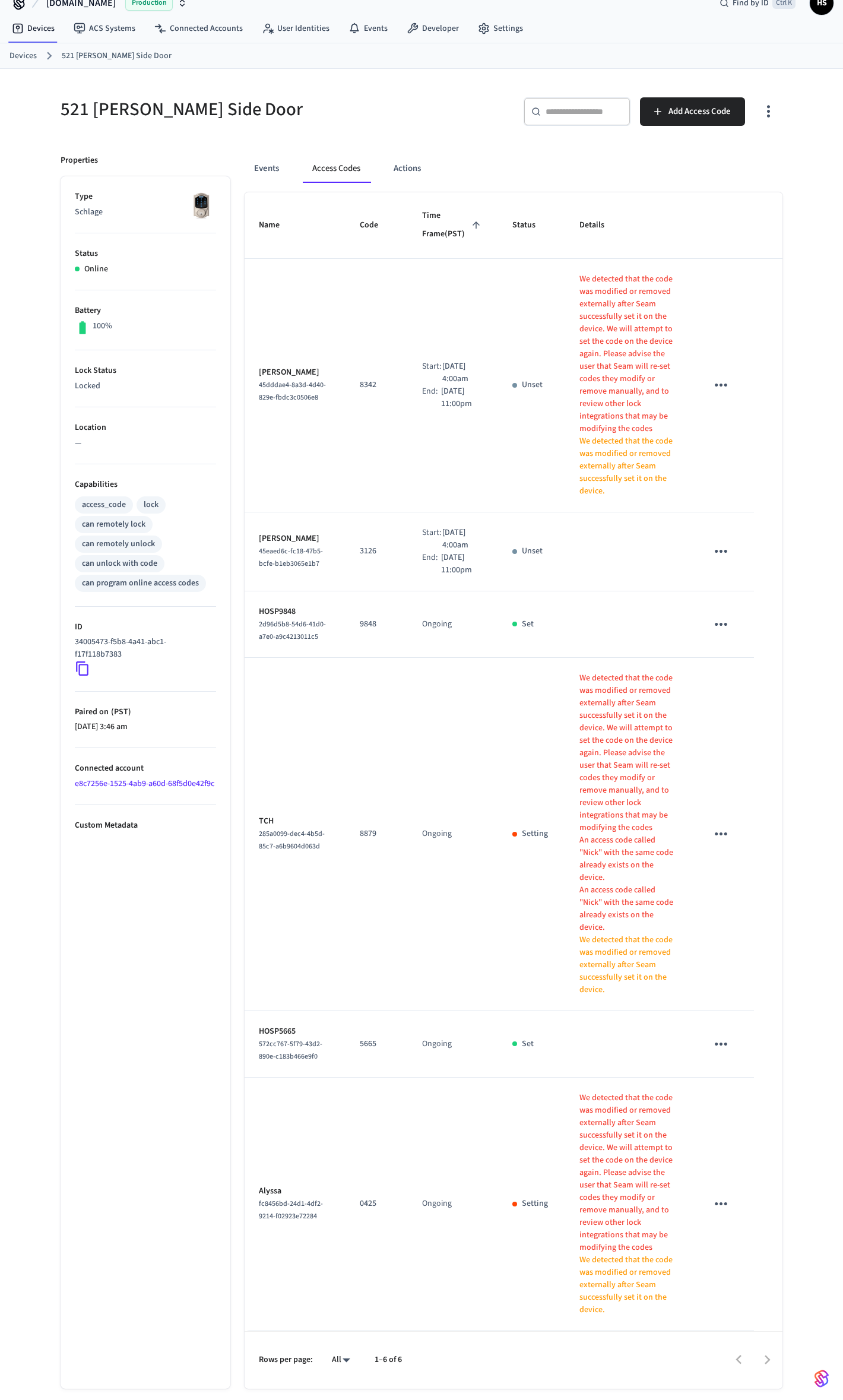
click at [188, 91] on div "521 Cooper Side Door" at bounding box center [230, 109] width 368 height 52
click at [188, 91] on div "521 [PERSON_NAME] Side Door" at bounding box center [230, 109] width 368 height 52
copy div "521 [PERSON_NAME] Side Door"
click at [725, 735] on icon "sticky table" at bounding box center [721, 1204] width 18 height 18
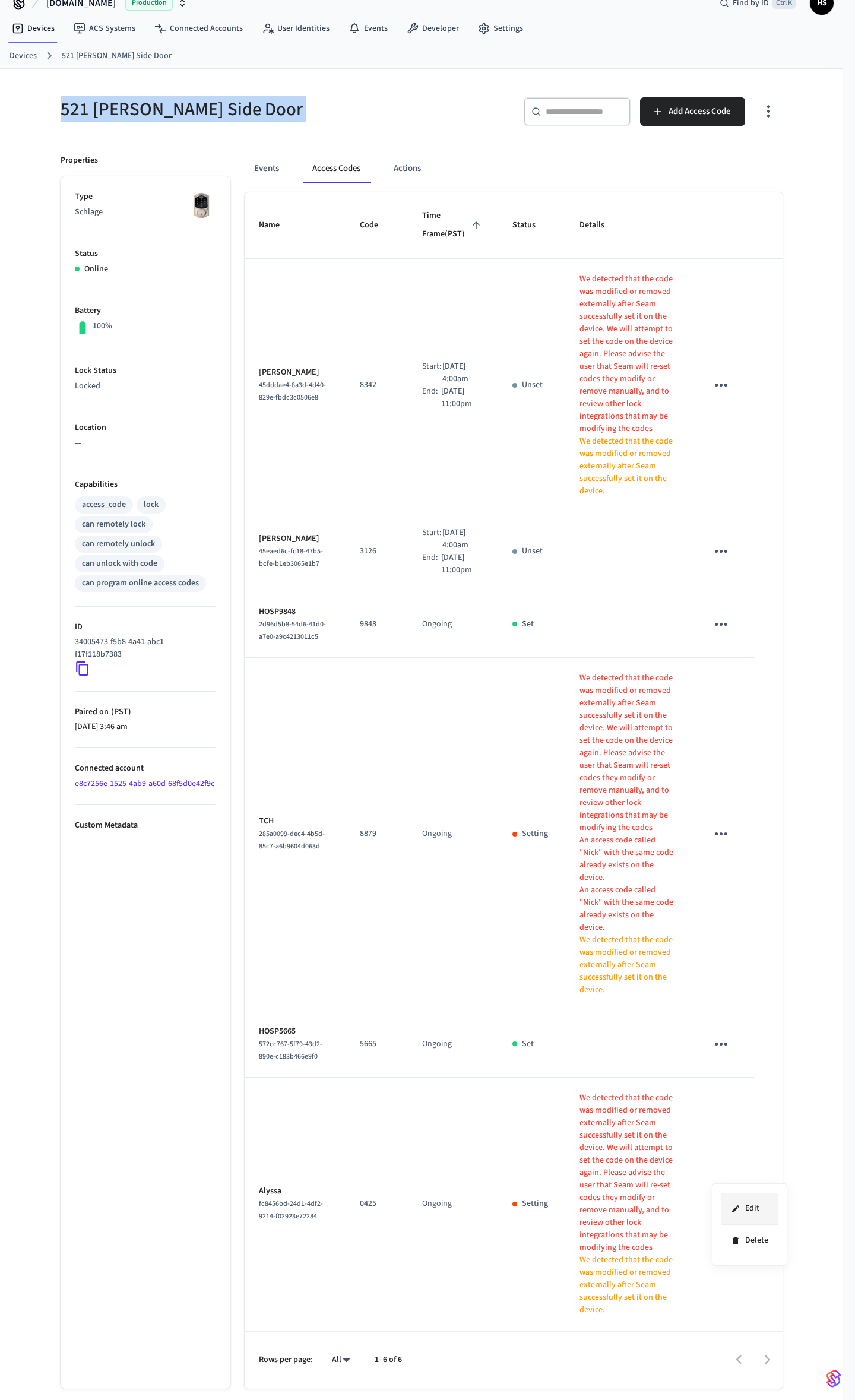
click at [749, 735] on li "Edit" at bounding box center [749, 1209] width 56 height 32
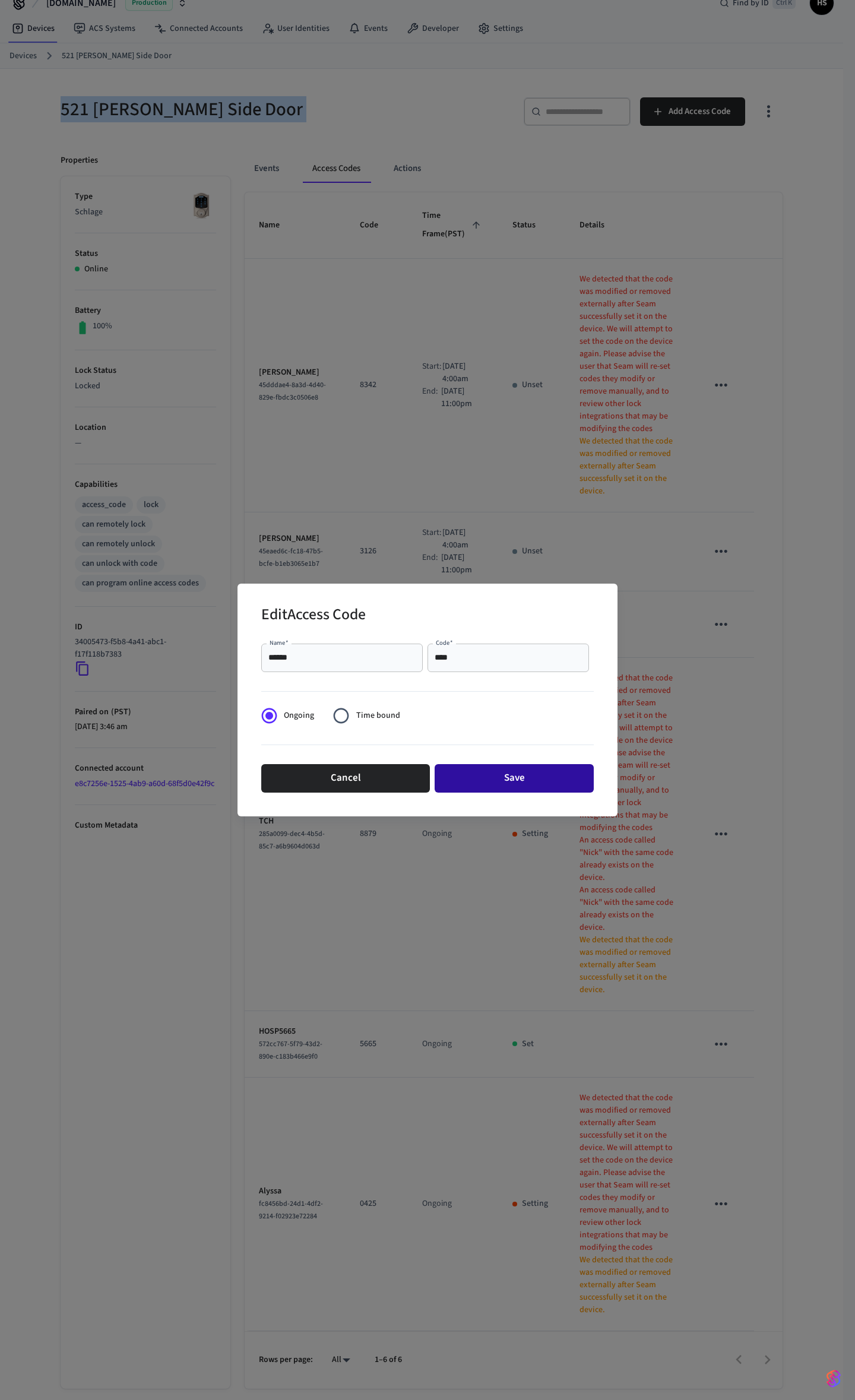
click at [464, 735] on button "Save" at bounding box center [514, 778] width 159 height 29
click at [530, 735] on button "Save" at bounding box center [514, 778] width 159 height 29
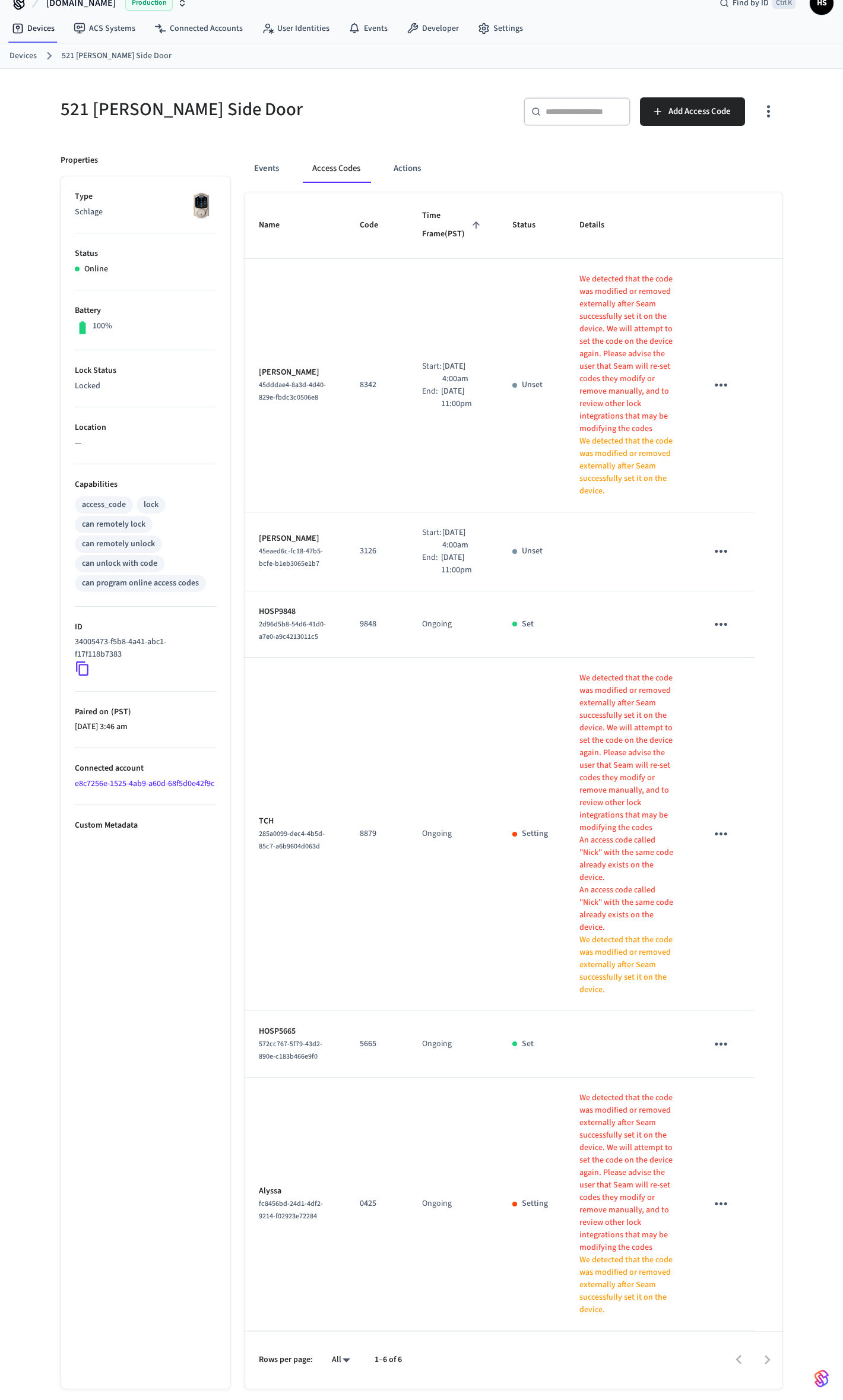
click at [832, 735] on div "521 Cooper Side Door ​ ​ Add Access Code Properties Type Schlage Status Online …" at bounding box center [421, 734] width 843 height 1331
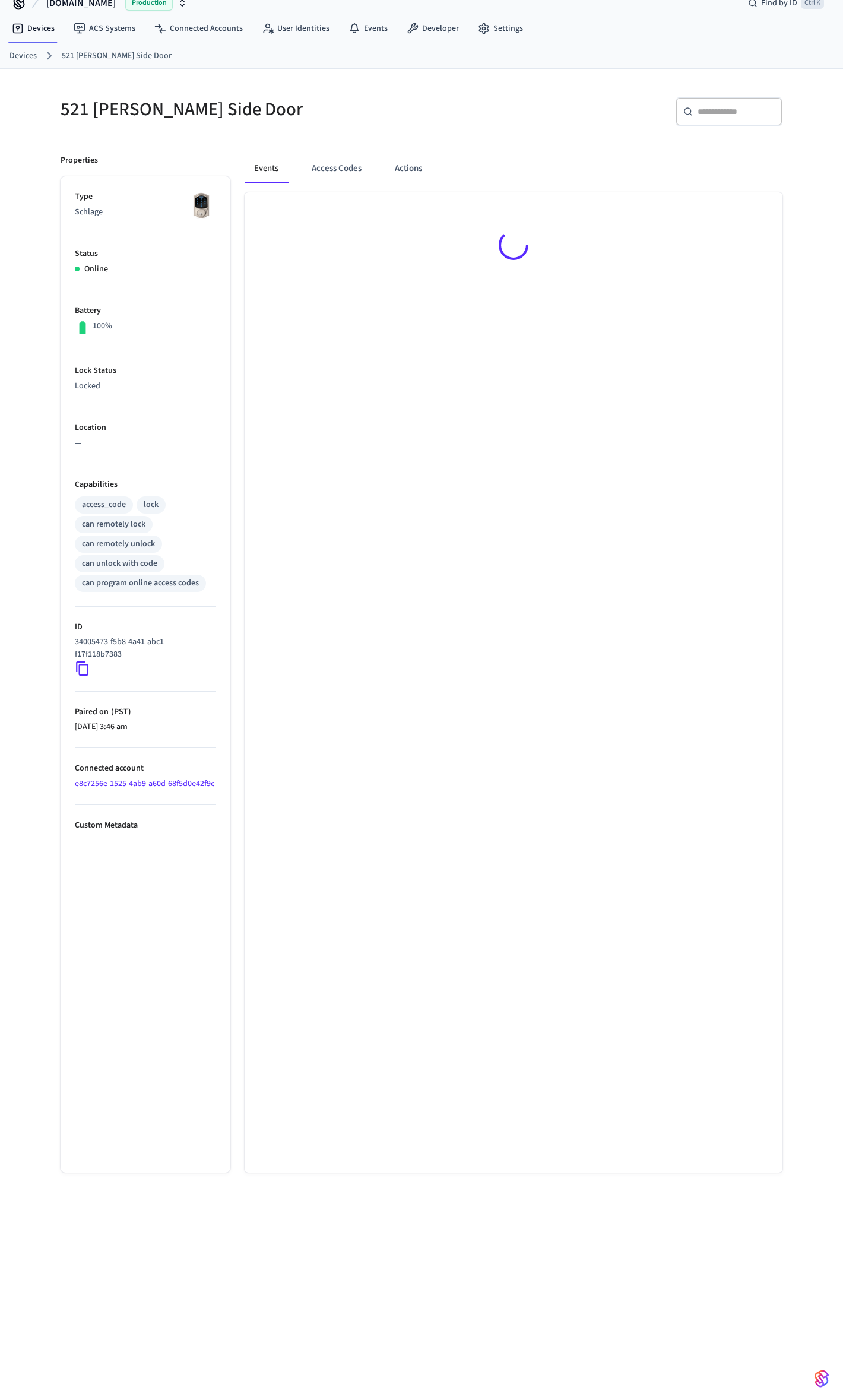
scroll to position [19, 0]
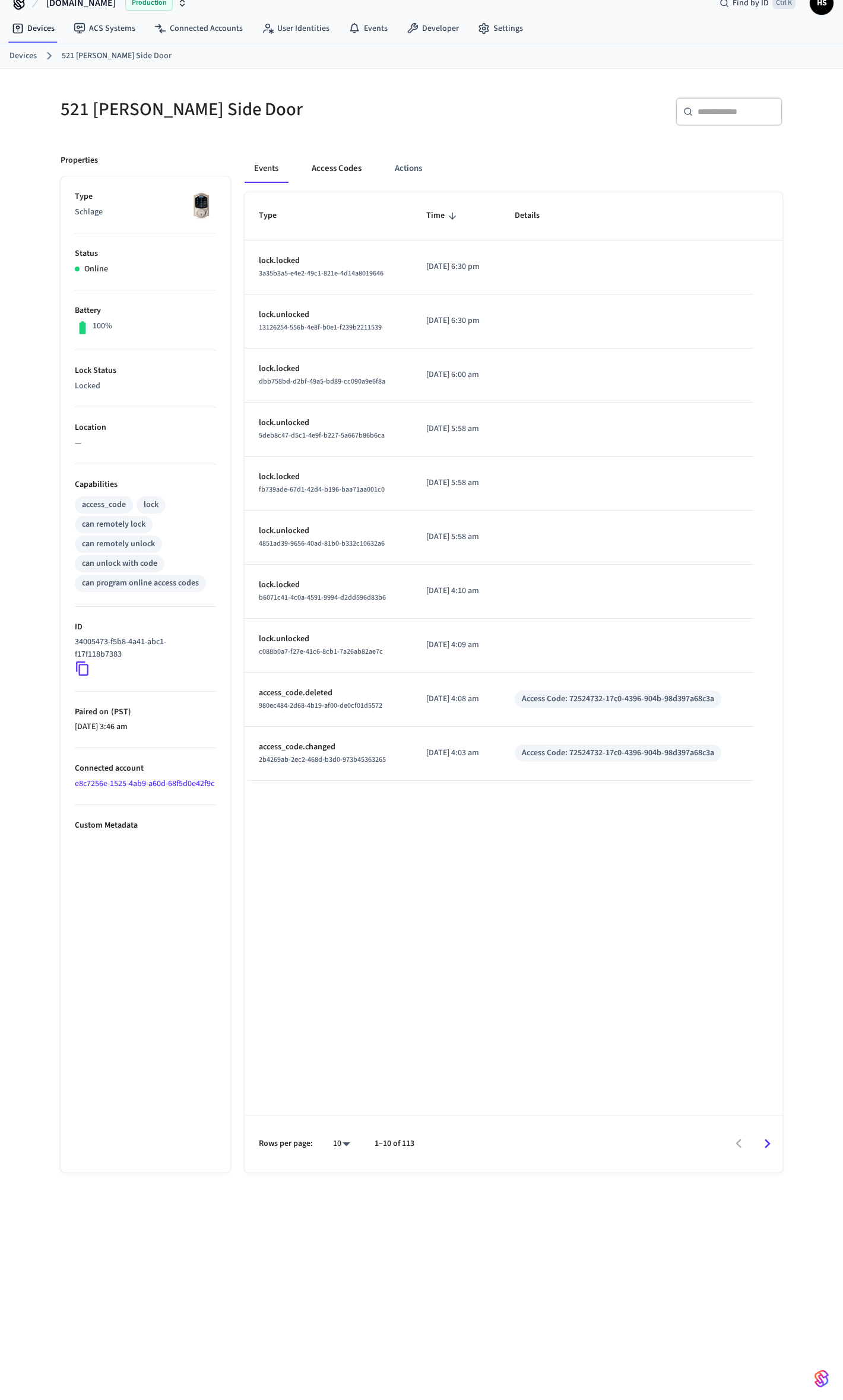
click at [320, 155] on button "Access Codes" at bounding box center [336, 168] width 69 height 29
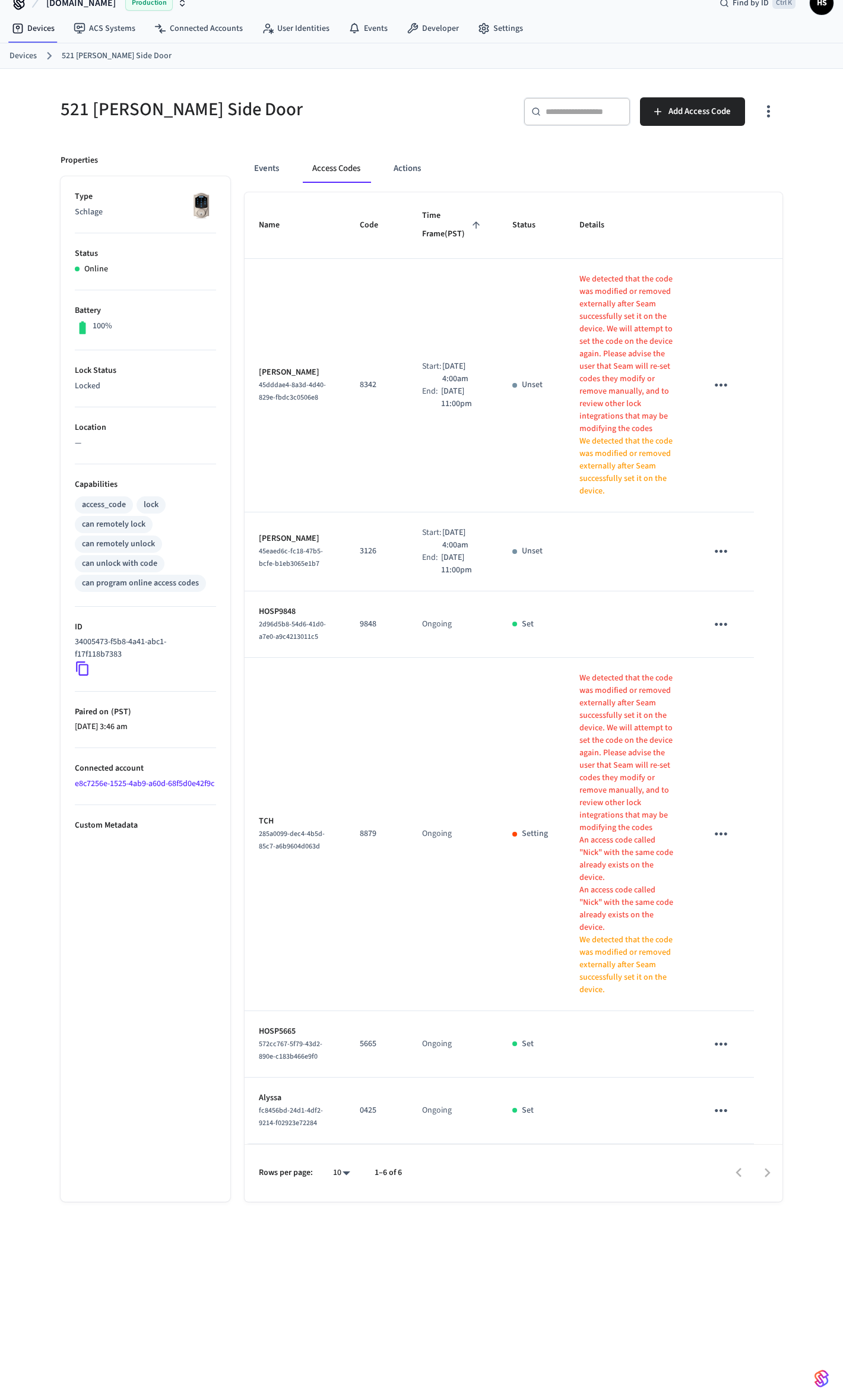
click at [765, 756] on table "Name Code Time Frame (PST) Status Details Michelle Venturini 45dddae4-8a3d-4d40…" at bounding box center [513, 668] width 538 height 952
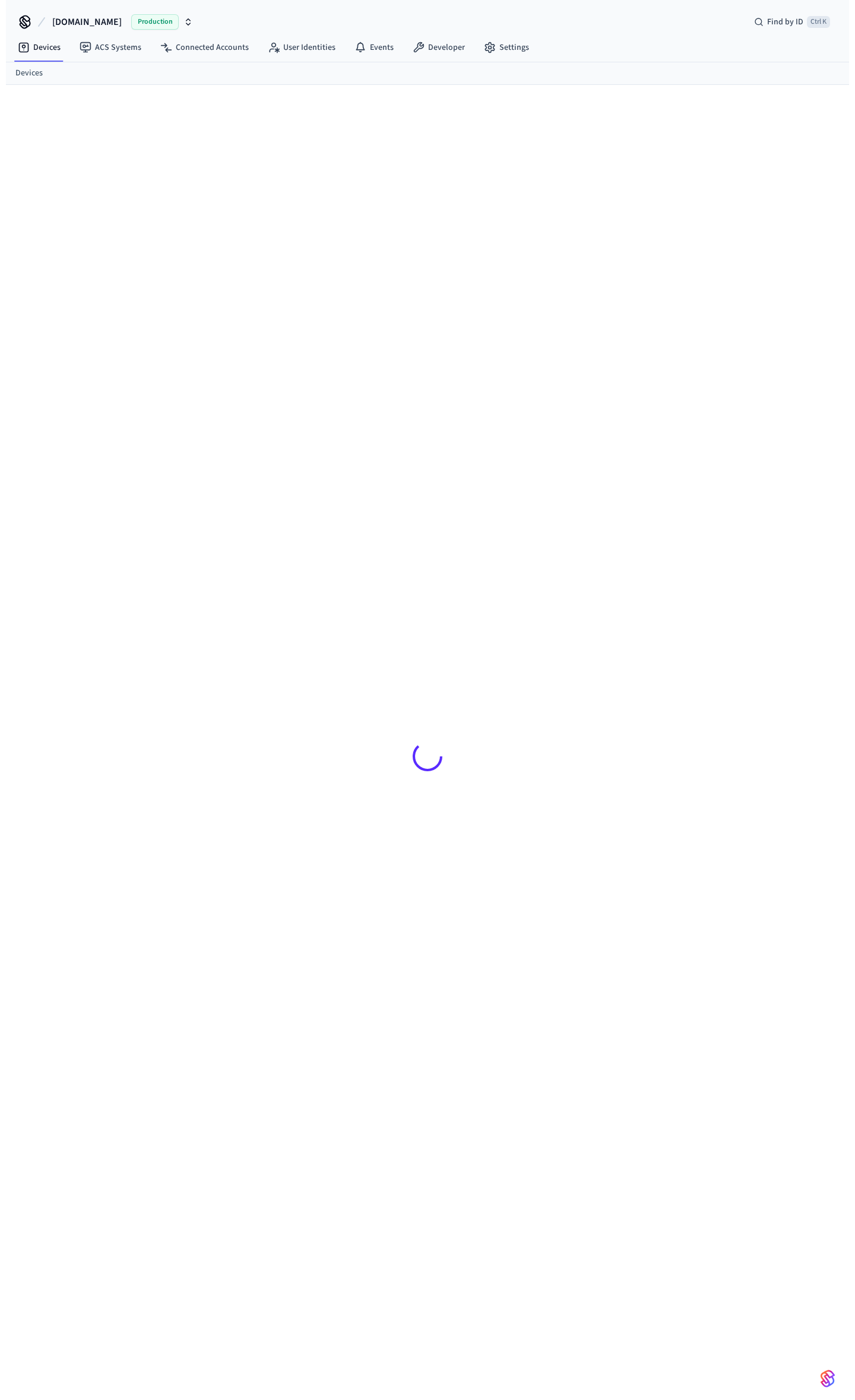
scroll to position [16, 0]
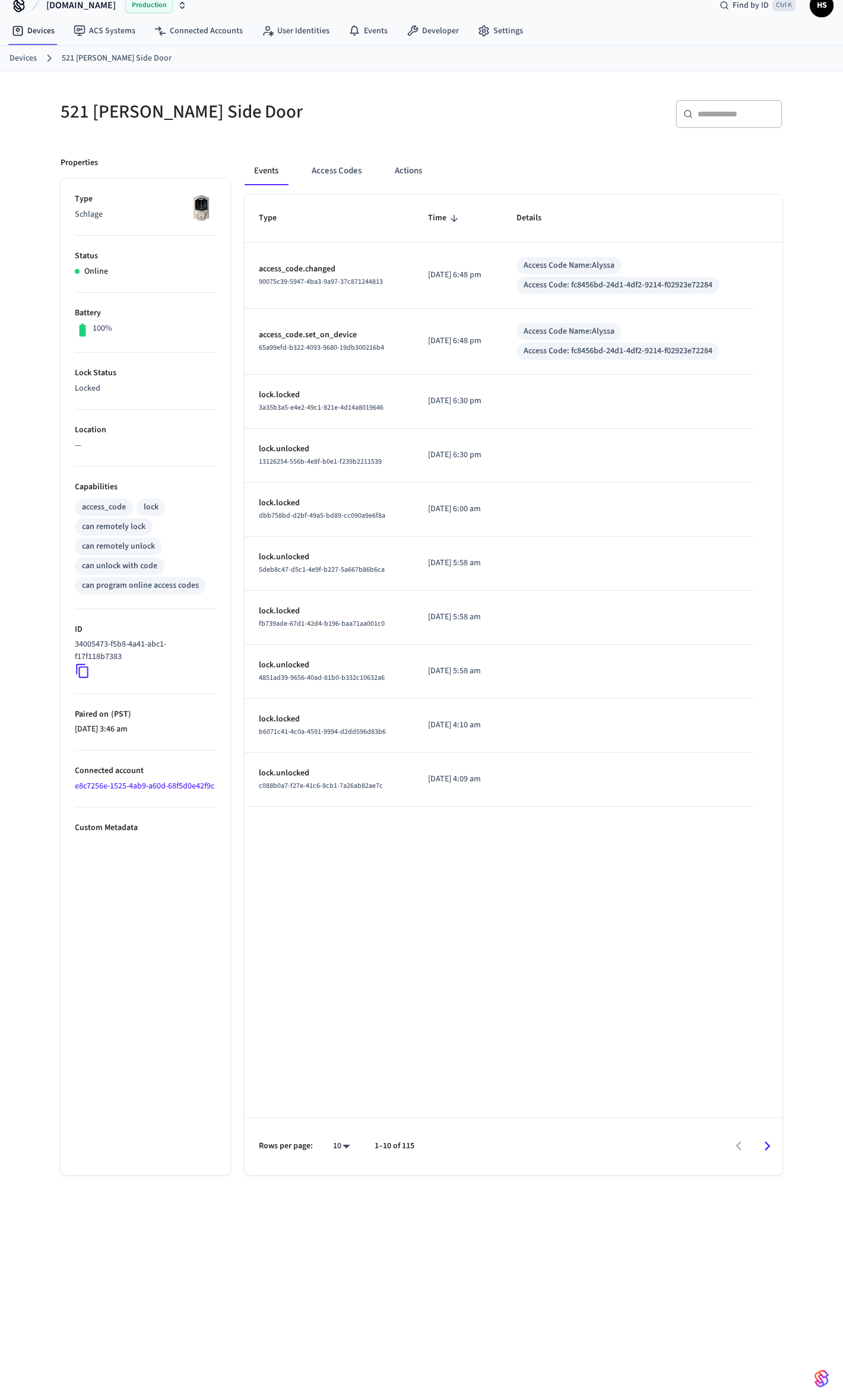
click at [538, 1076] on div "Type Time Details access_code.changed 90075c39-5947-4ba3-9a97-37c871244813 [DAT…" at bounding box center [513, 685] width 538 height 980
click at [279, 185] on span at bounding box center [266, 185] width 44 height 1
click at [362, 179] on button "Access Codes" at bounding box center [336, 171] width 69 height 29
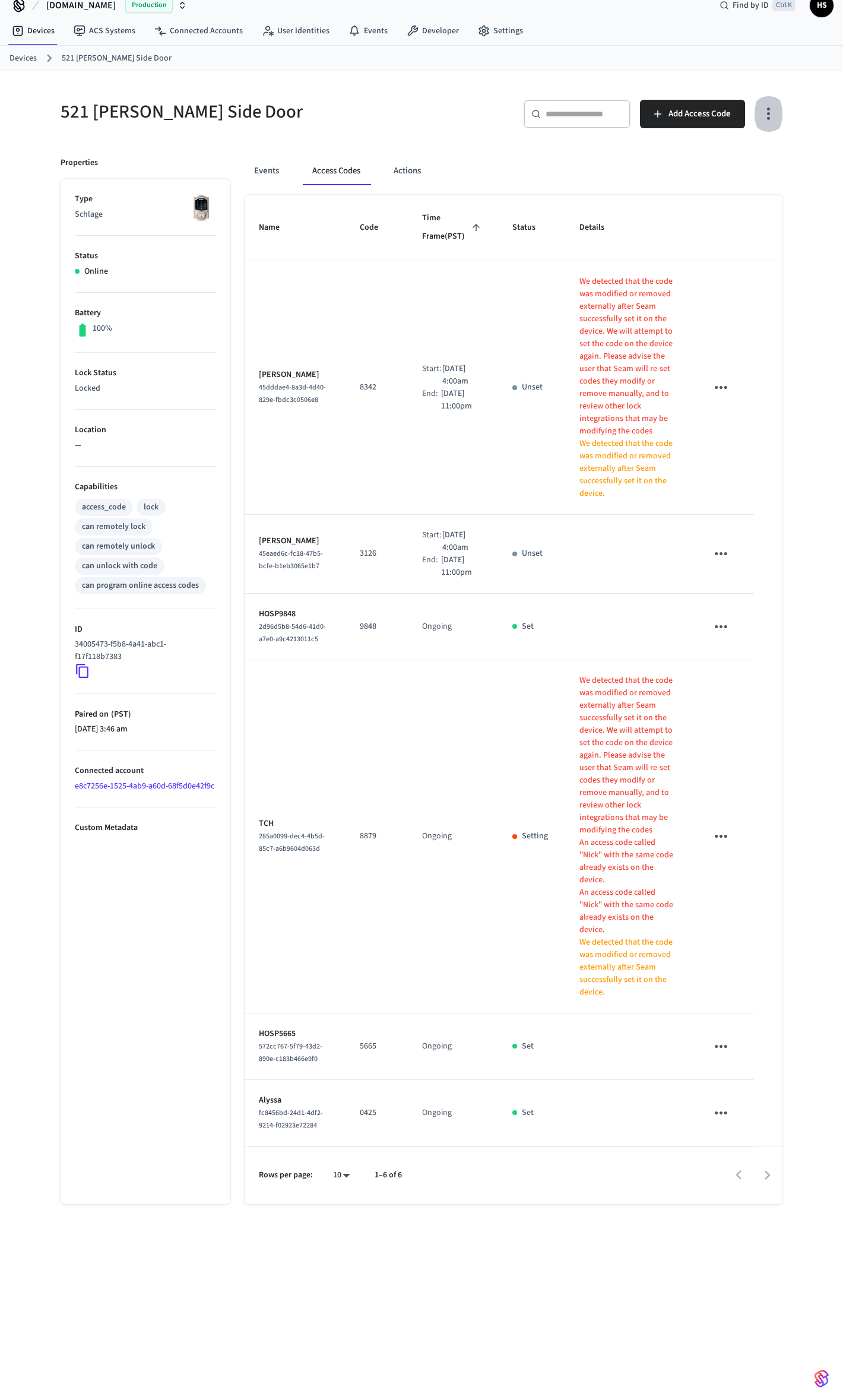
click at [765, 115] on icon "button" at bounding box center [768, 114] width 18 height 18
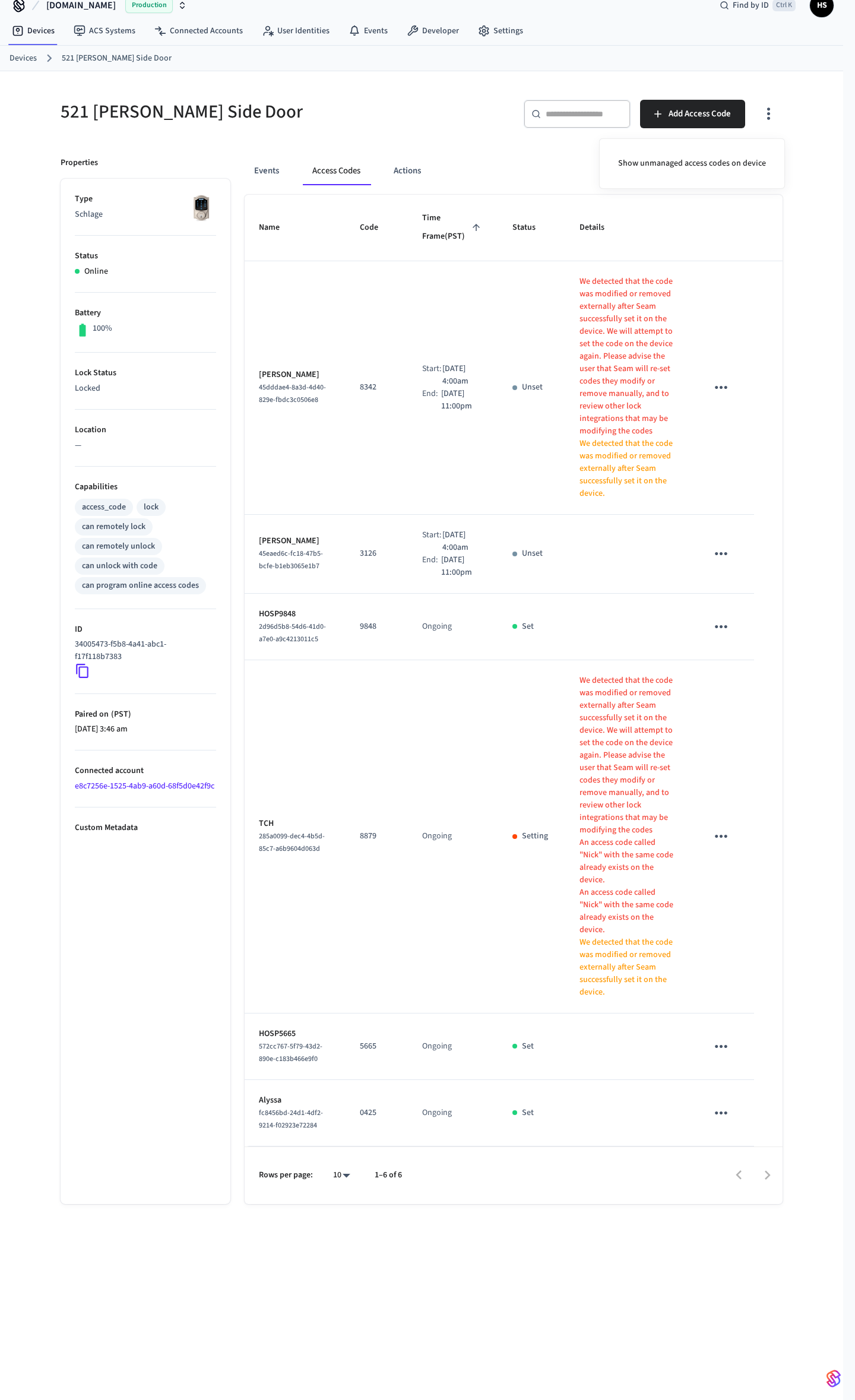
click at [463, 148] on div at bounding box center [428, 700] width 855 height 1400
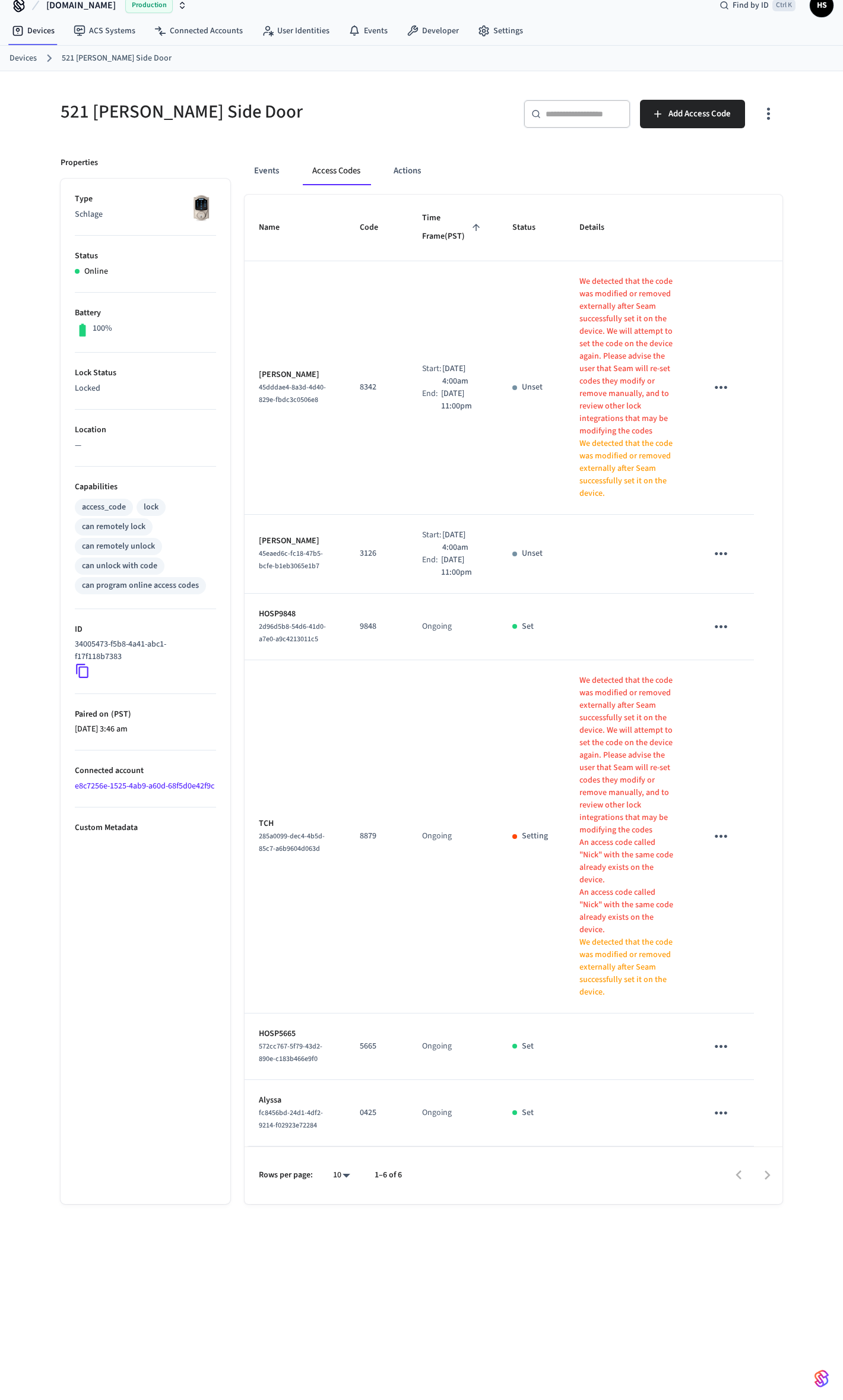
click at [348, 1169] on body "[DOMAIN_NAME] Production Find by ID Ctrl K HS Devices ACS Systems Connected Acc…" at bounding box center [421, 693] width 843 height 1419
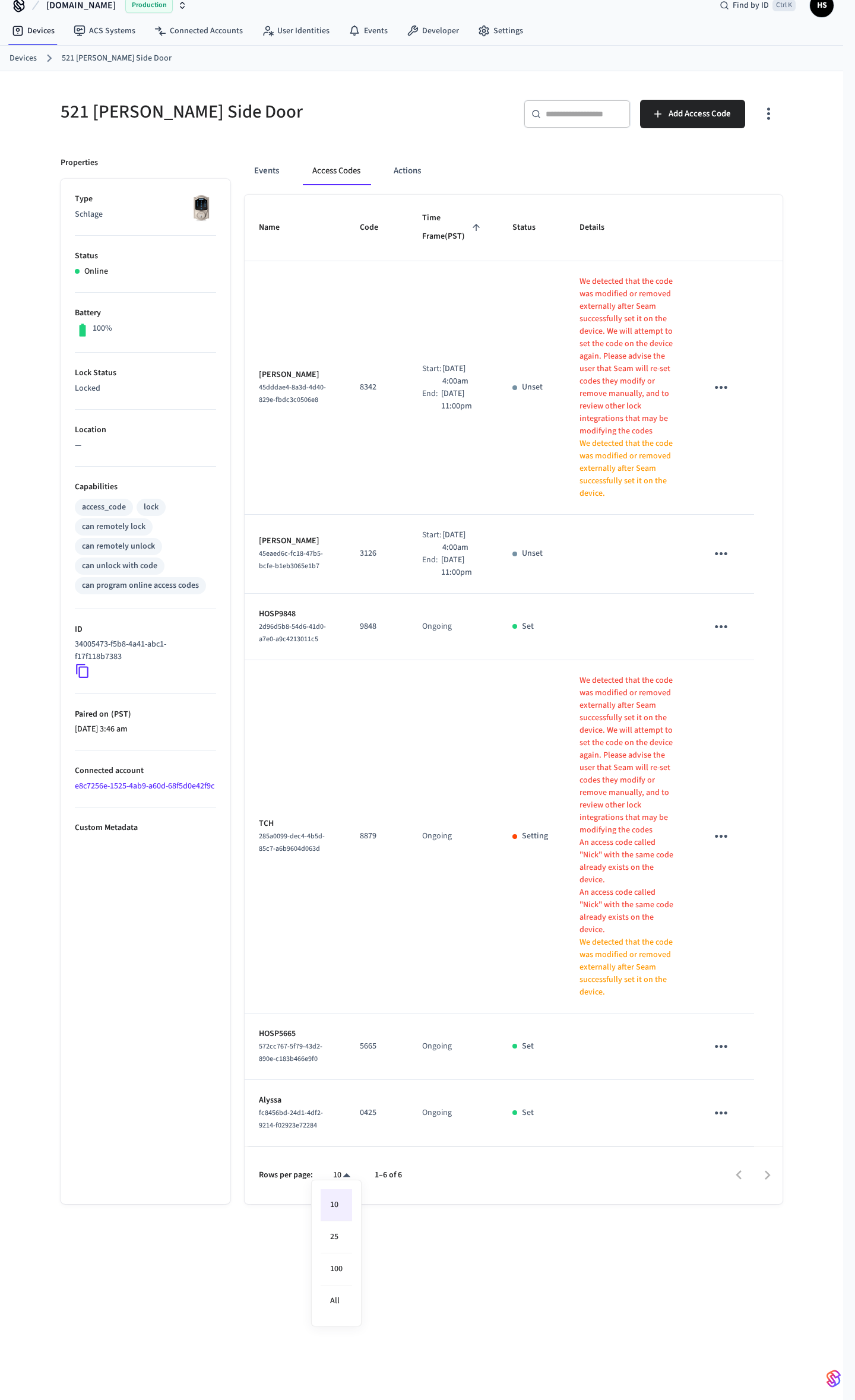
click at [543, 1272] on div at bounding box center [428, 700] width 855 height 1400
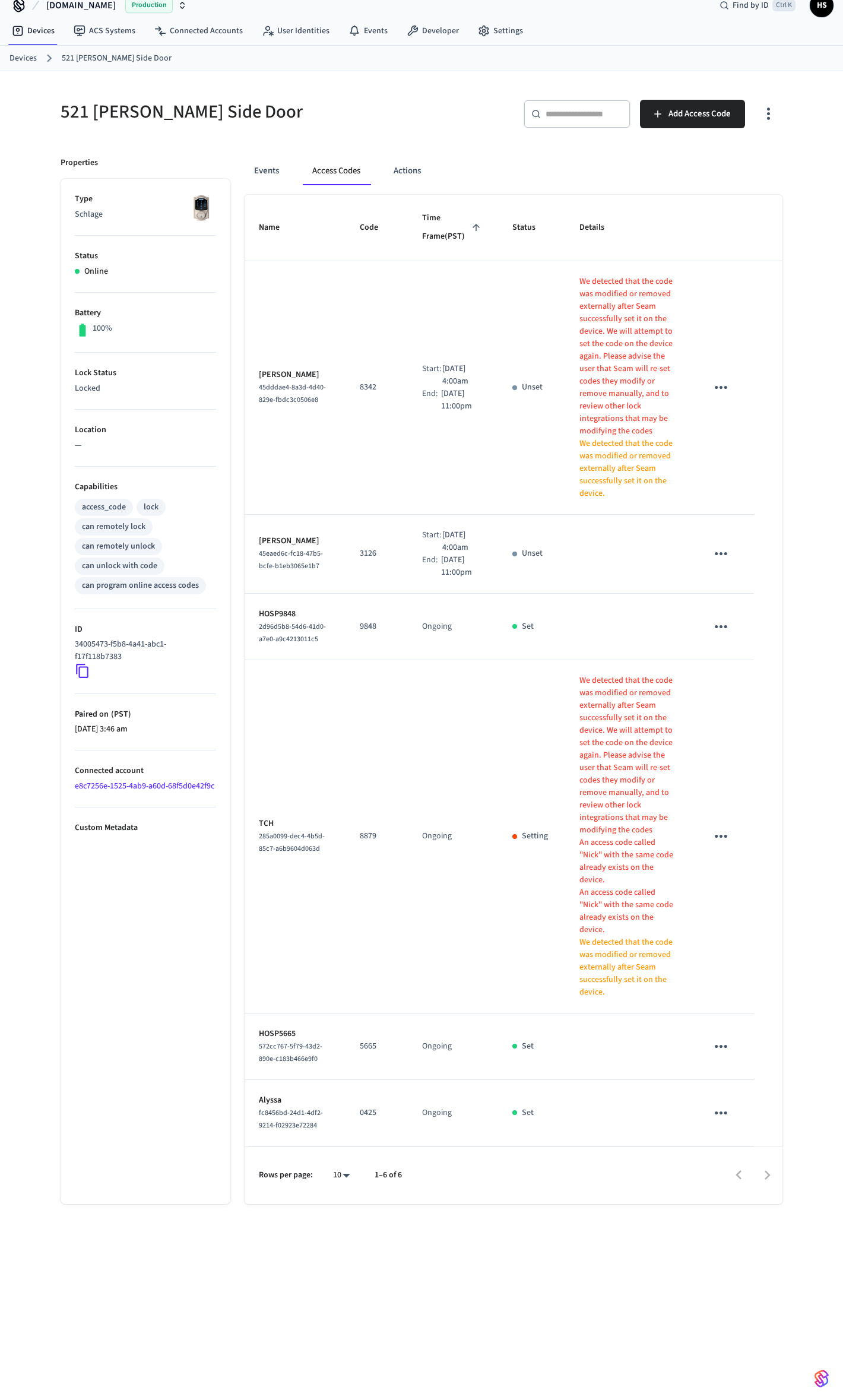
click at [763, 121] on icon "button" at bounding box center [768, 114] width 18 height 18
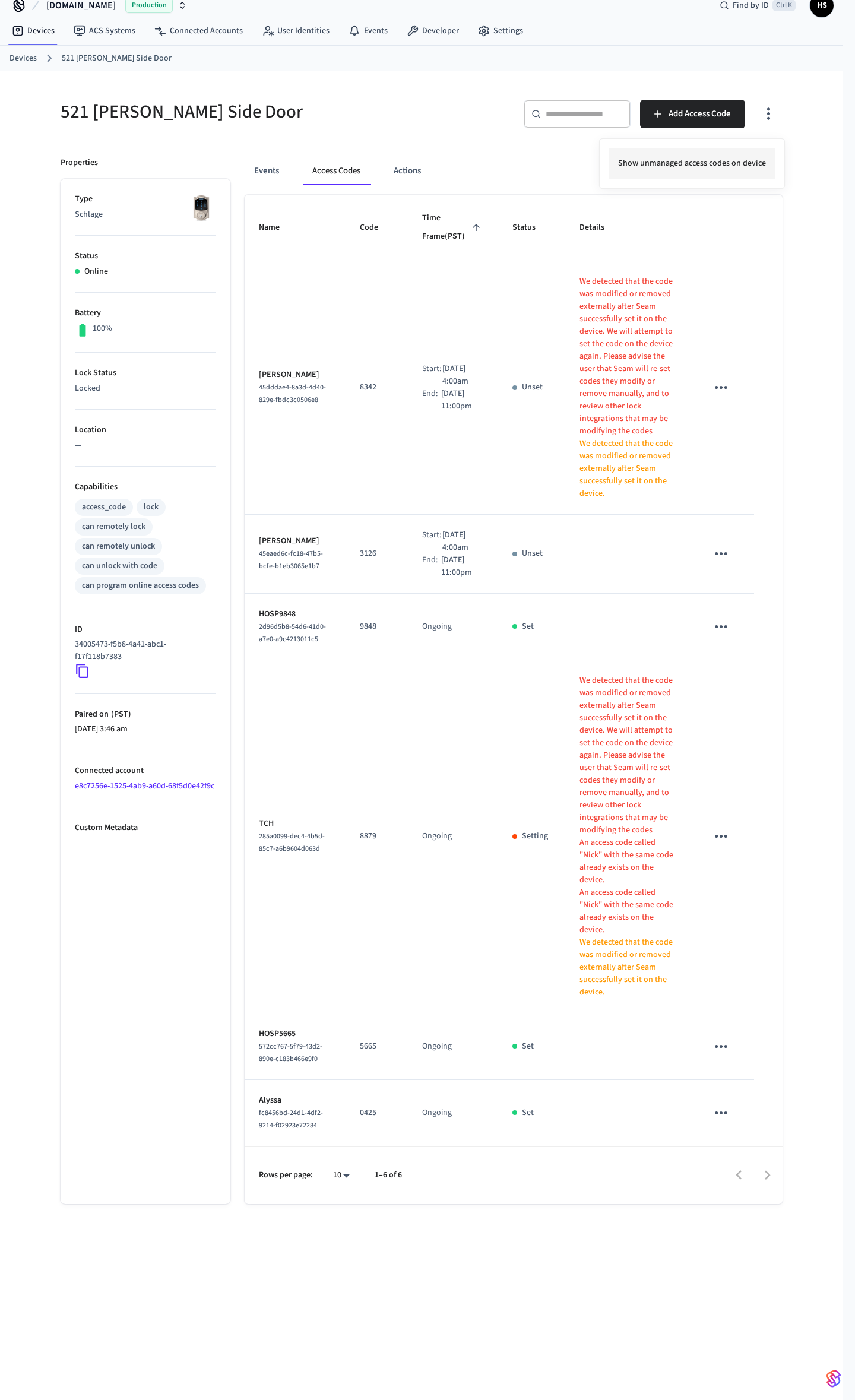
click at [692, 175] on li "Show unmanaged access codes on device" at bounding box center [692, 164] width 167 height 32
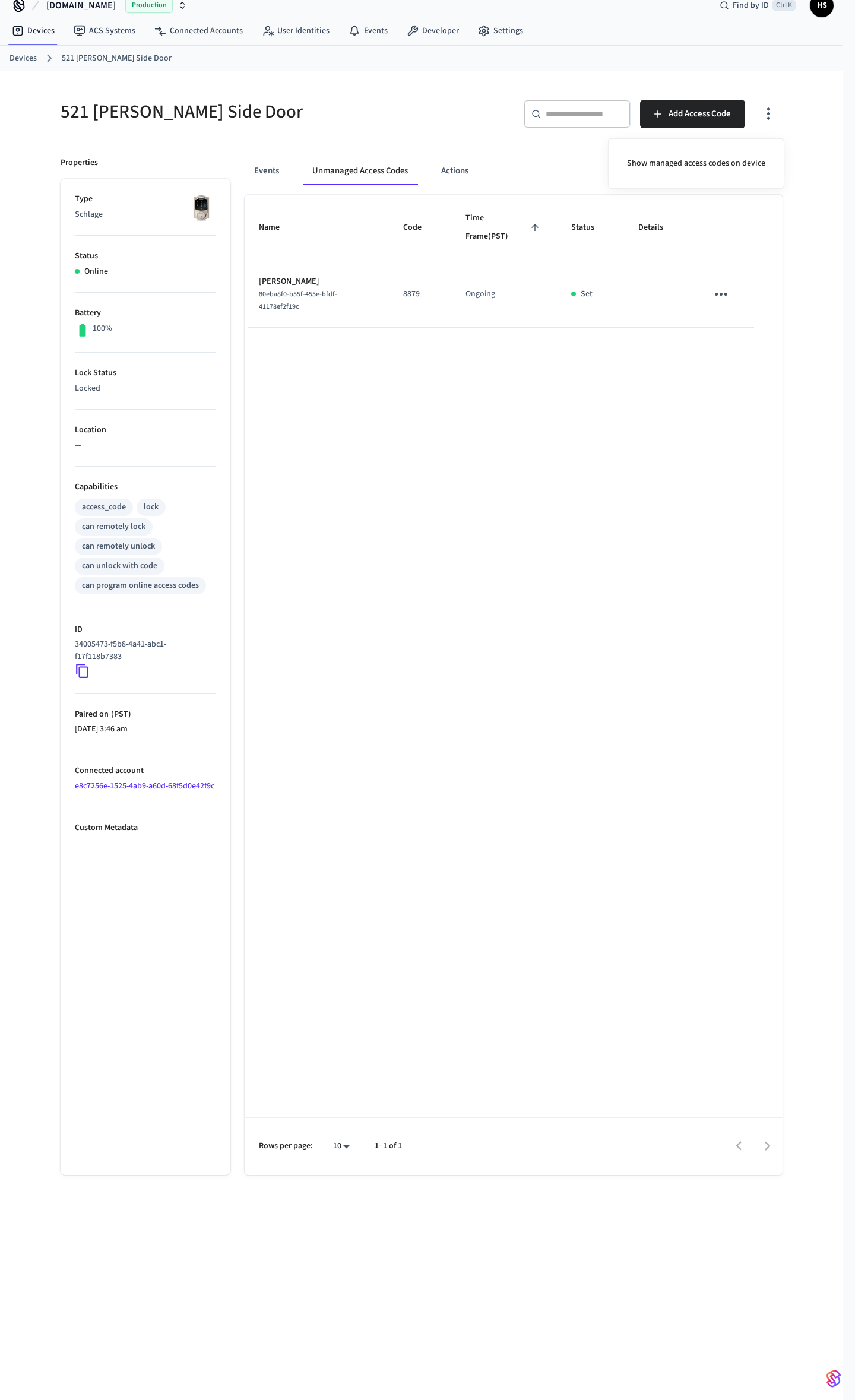
click at [773, 124] on div at bounding box center [428, 700] width 855 height 1400
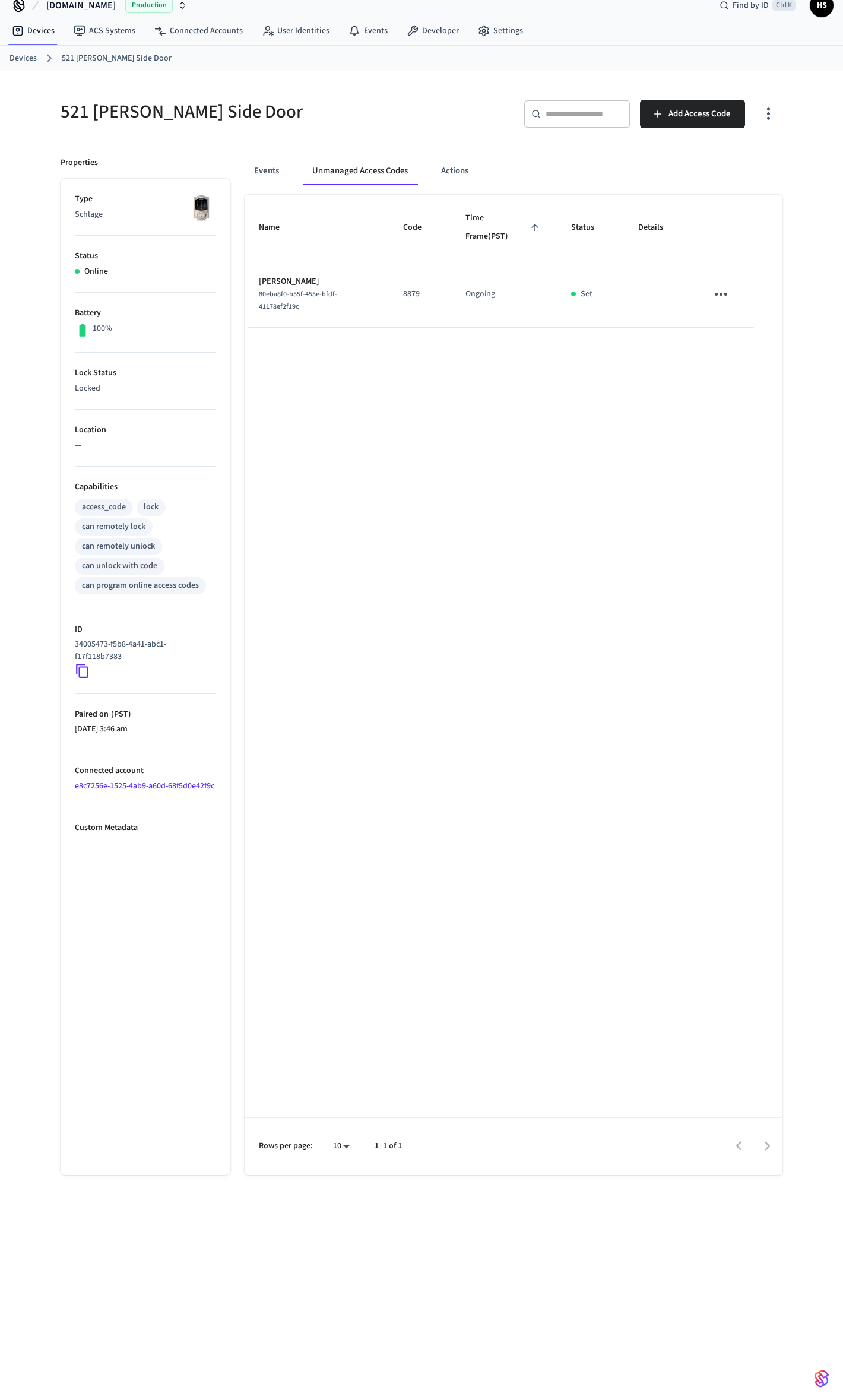
click at [768, 122] on icon "button" at bounding box center [768, 114] width 18 height 18
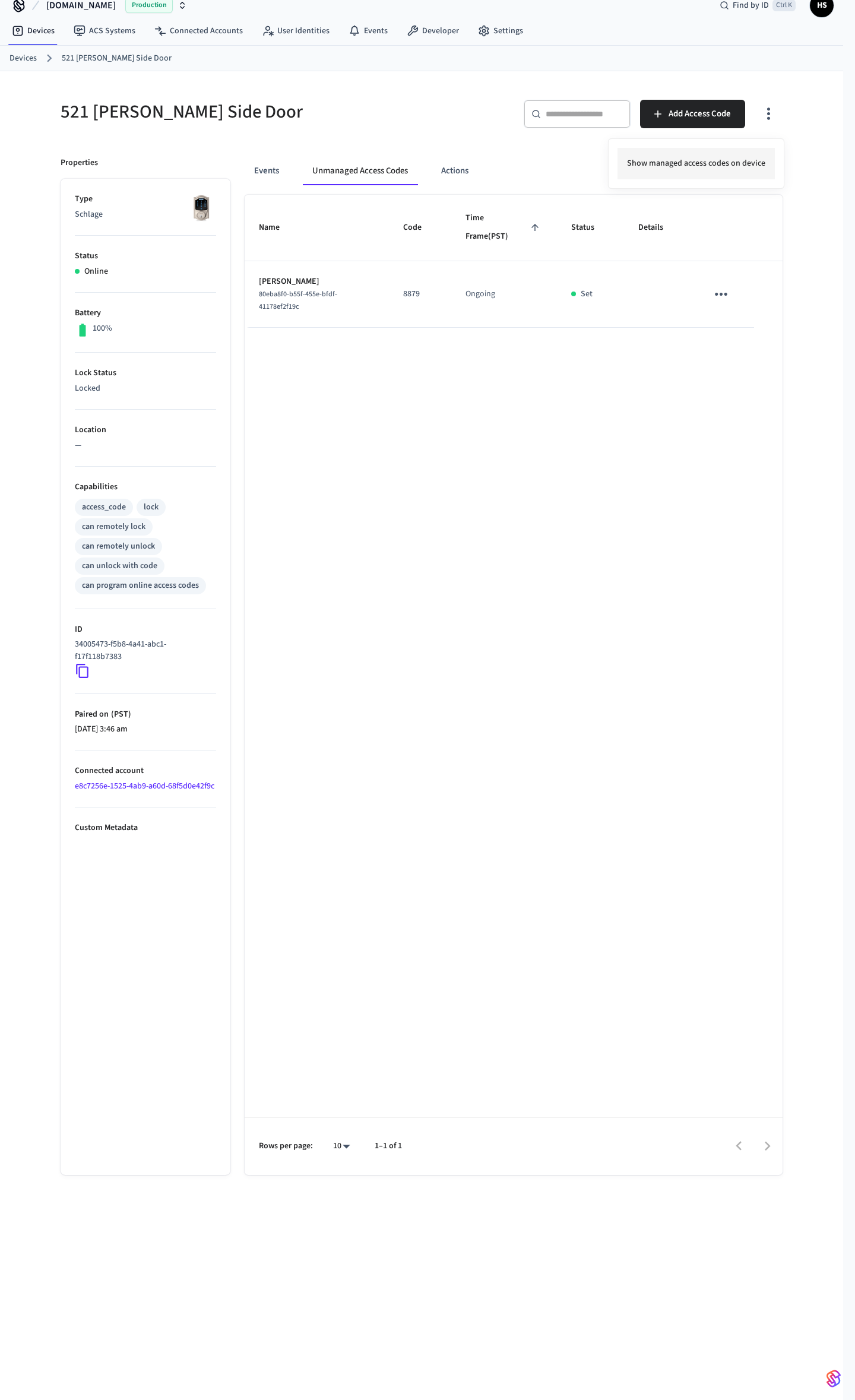
click at [651, 169] on li "Show managed access codes on device" at bounding box center [696, 164] width 157 height 32
